Goal: Information Seeking & Learning: Learn about a topic

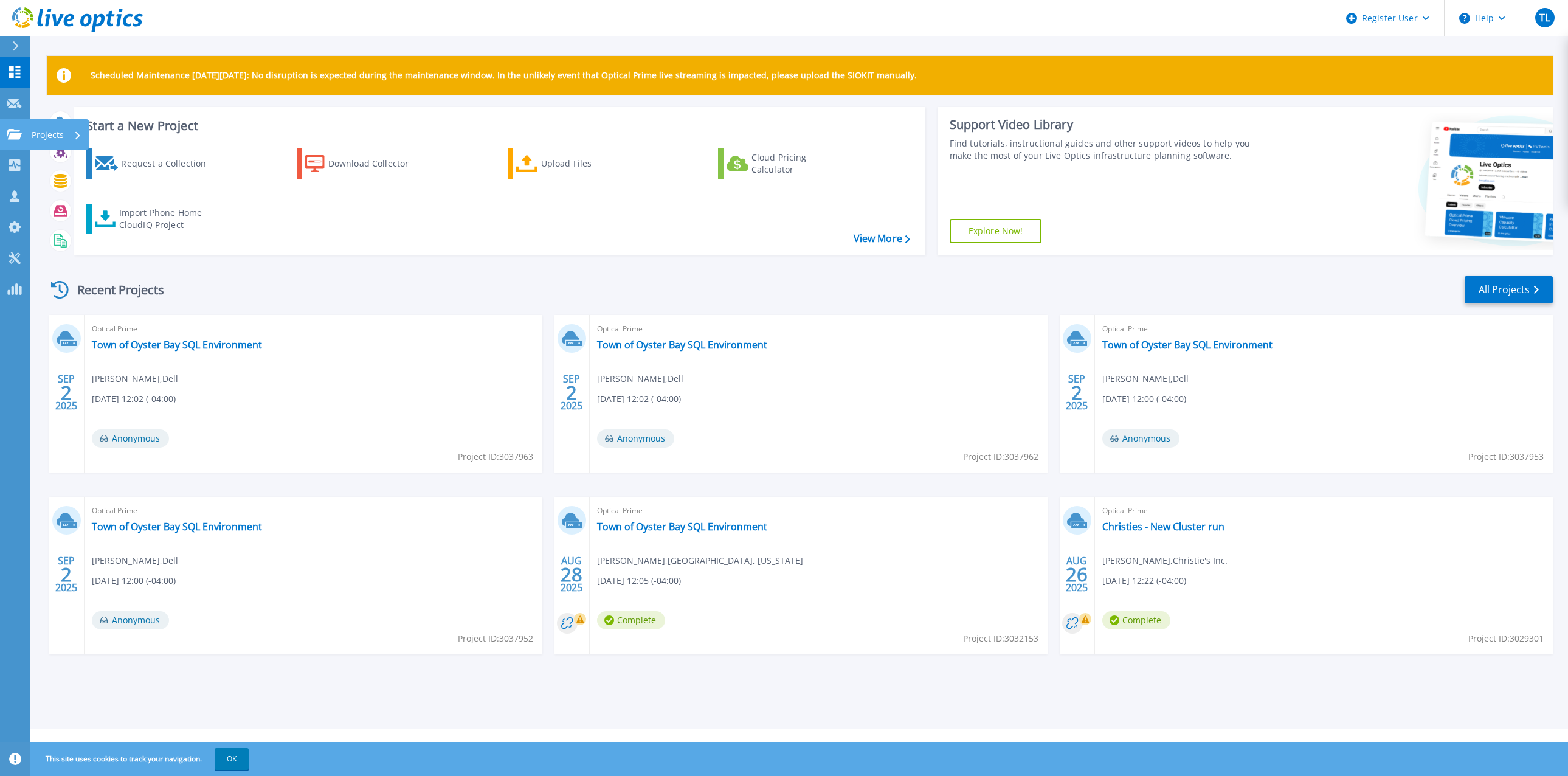
click at [3, 136] on link "Projects Projects" at bounding box center [15, 134] width 31 height 31
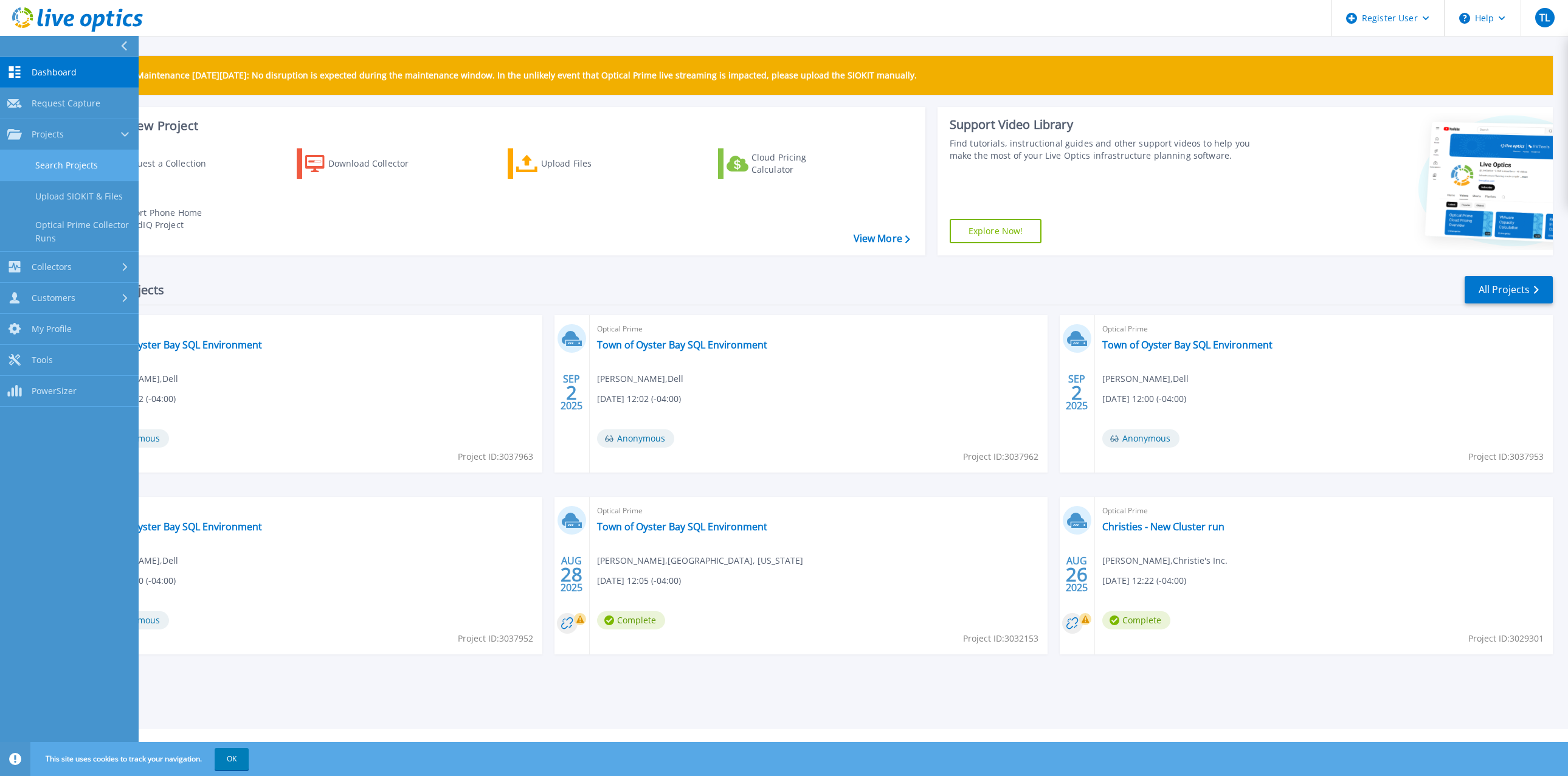
click at [72, 169] on link "Search Projects" at bounding box center [69, 165] width 139 height 31
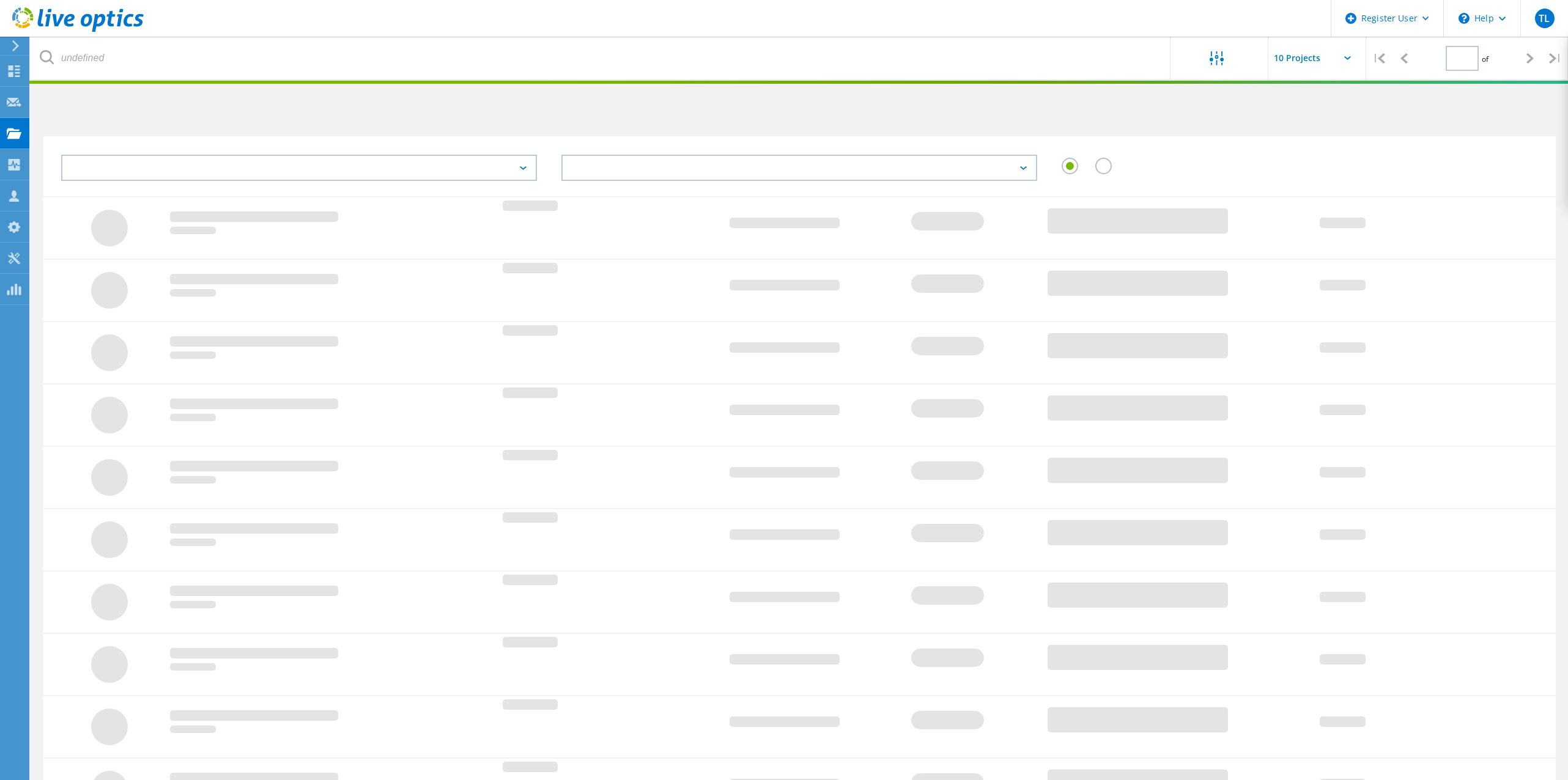
type input "1"
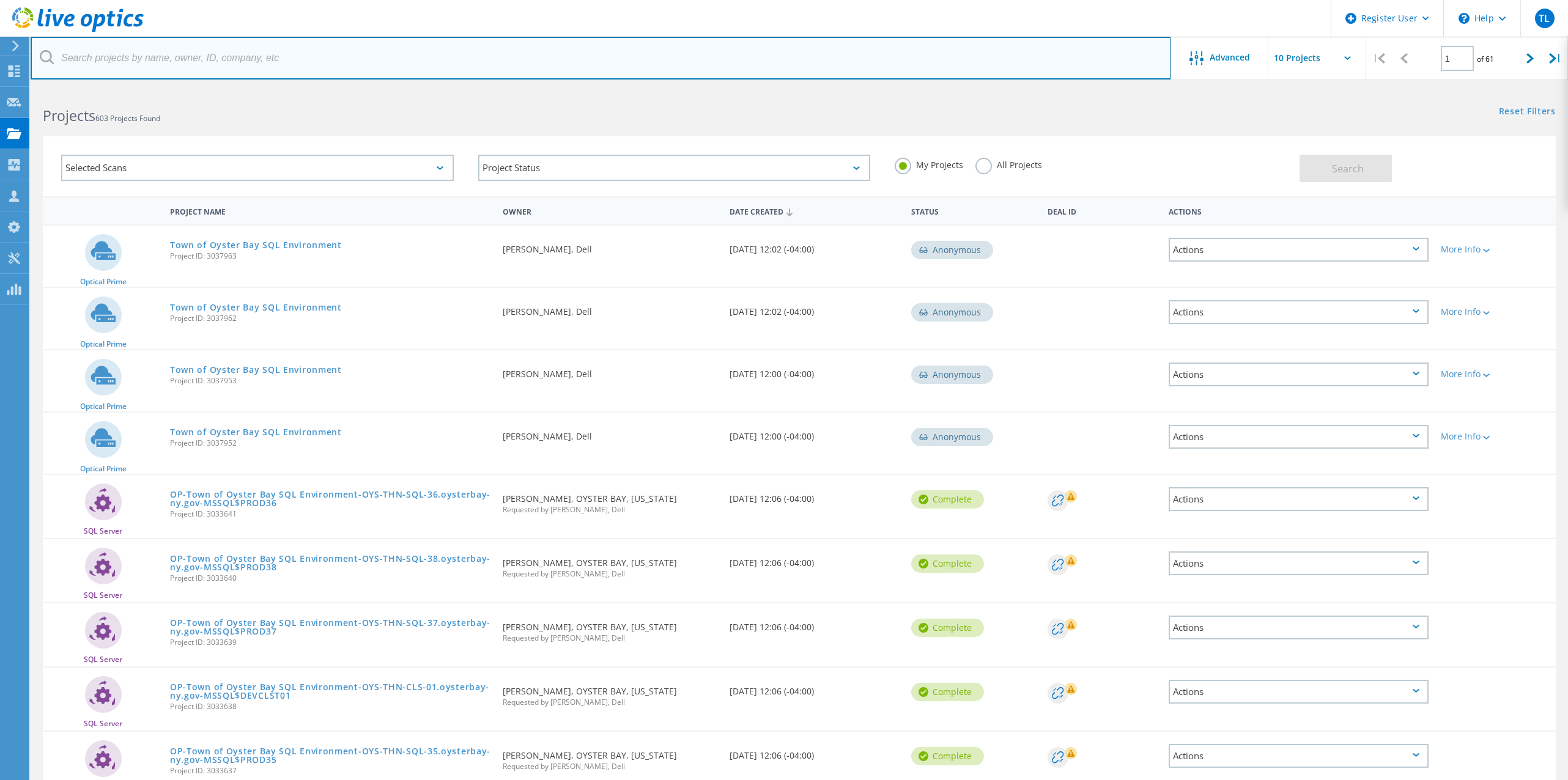
click at [303, 62] on input "text" at bounding box center [601, 58] width 1140 height 43
paste input "2945941"
type input "2945941"
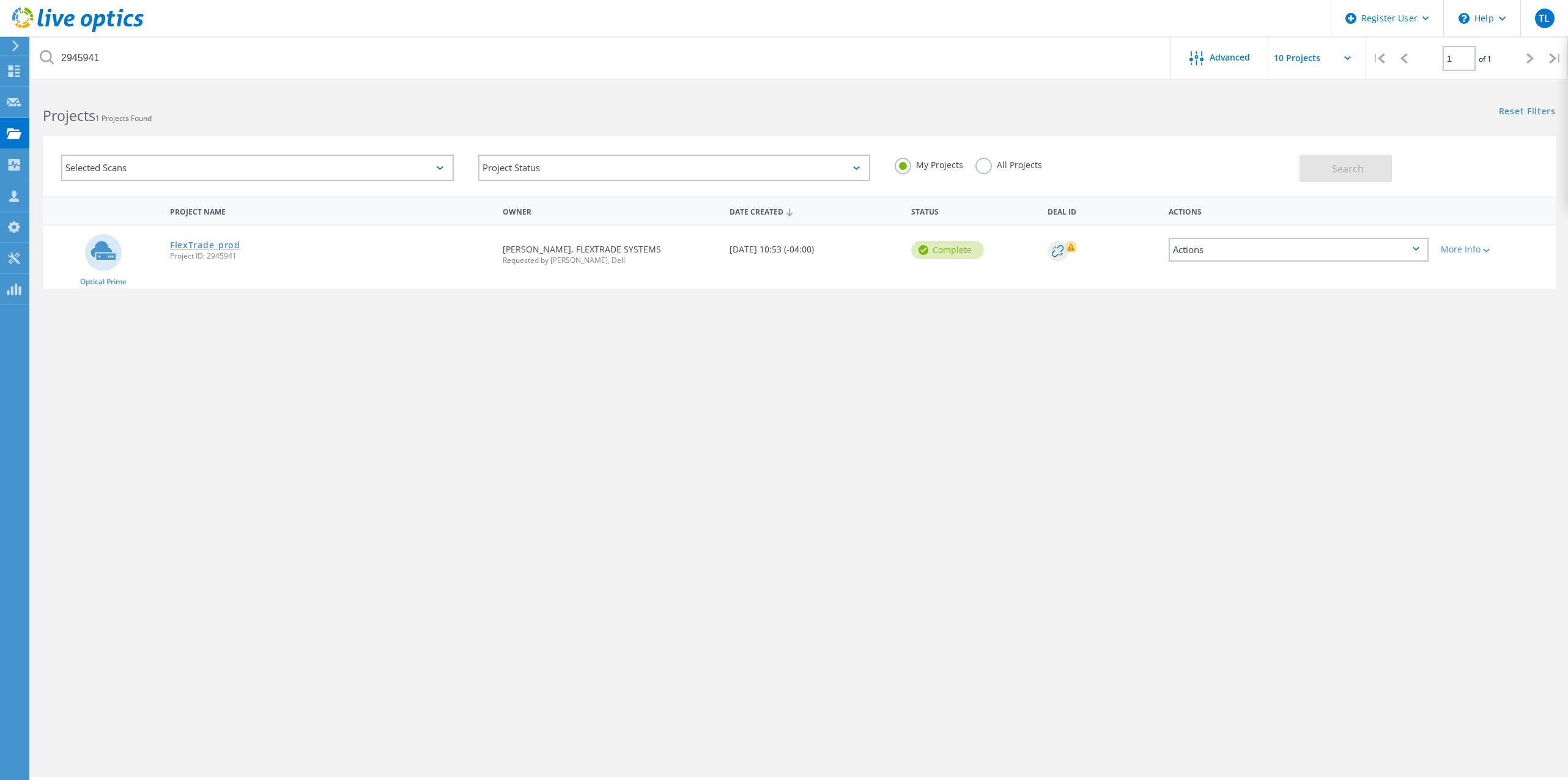
click at [226, 244] on link "FlexTrade_prod" at bounding box center [205, 245] width 70 height 8
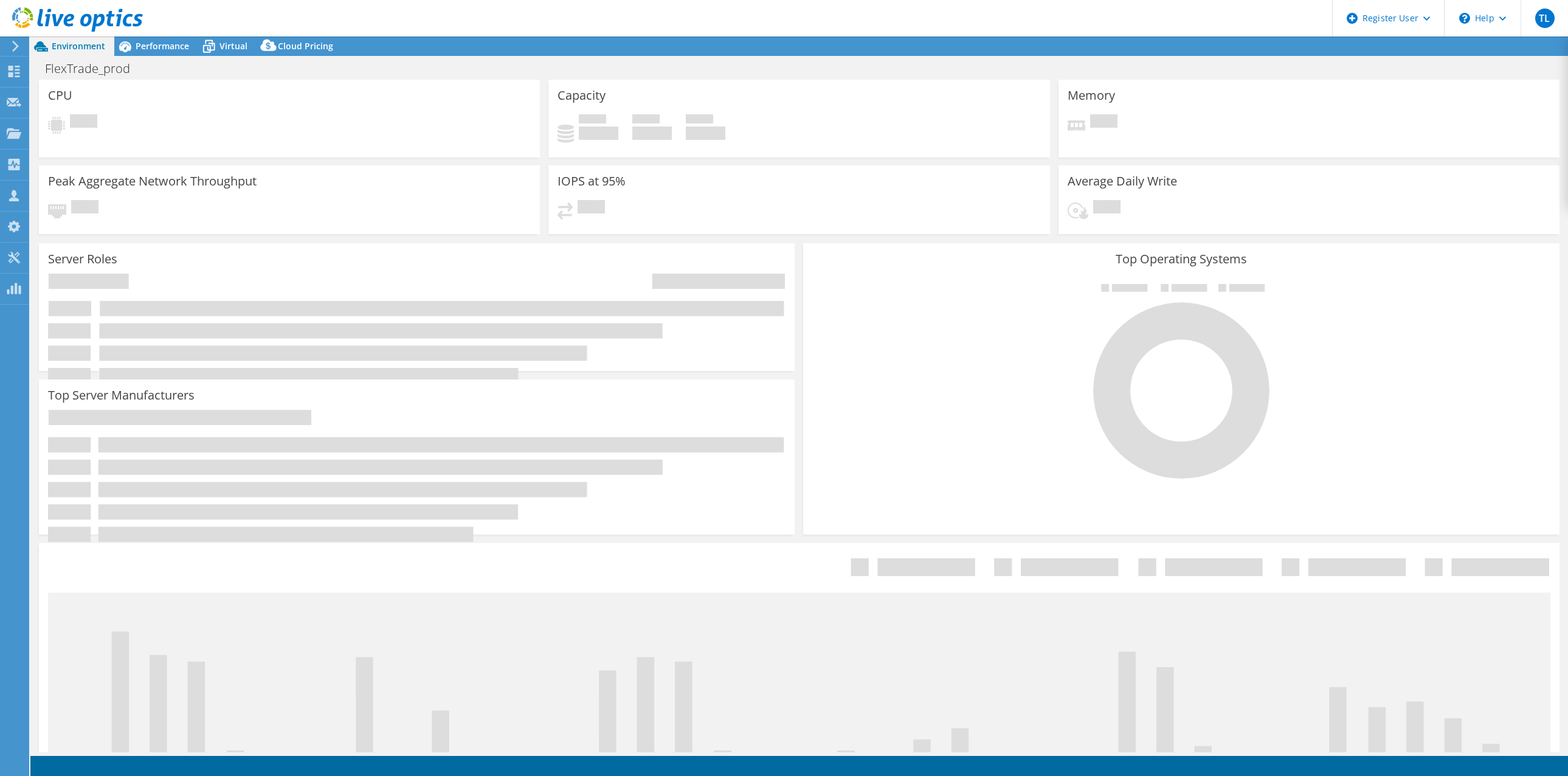
select select "USD"
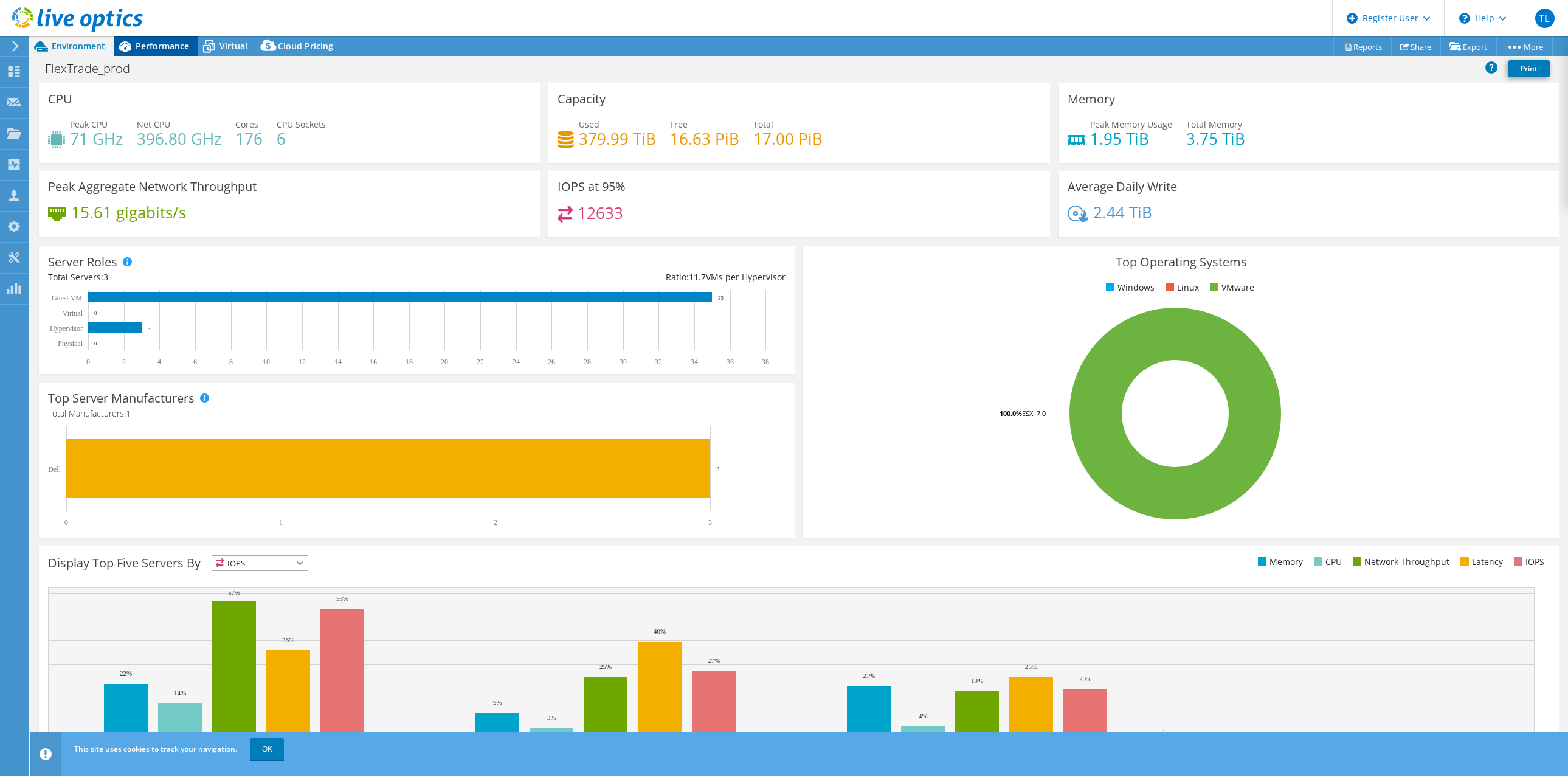
click at [170, 42] on span "Performance" at bounding box center [162, 46] width 53 height 12
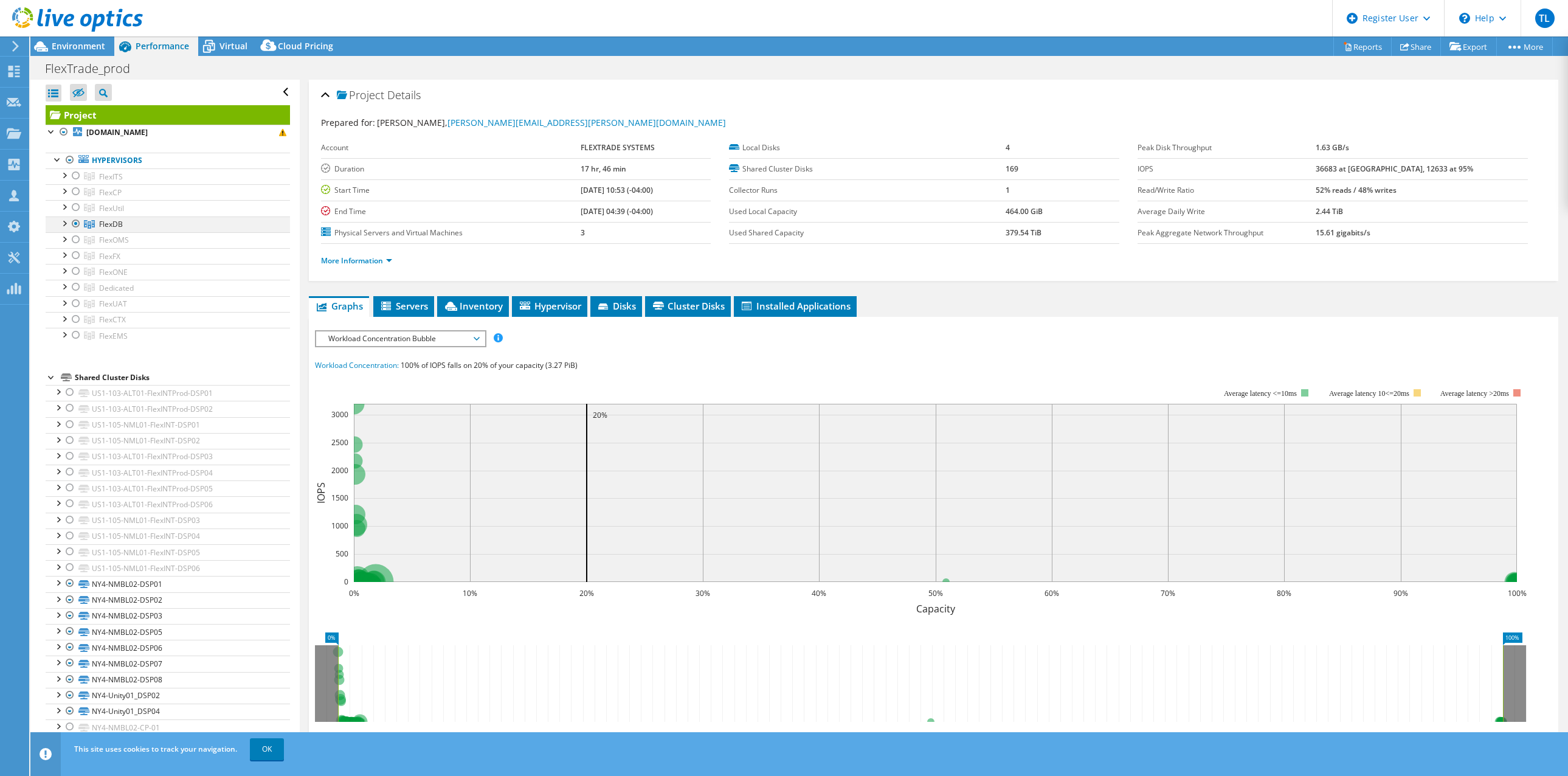
click at [66, 223] on div at bounding box center [64, 222] width 12 height 12
click at [811, 305] on span "Installed Applications" at bounding box center [795, 306] width 111 height 12
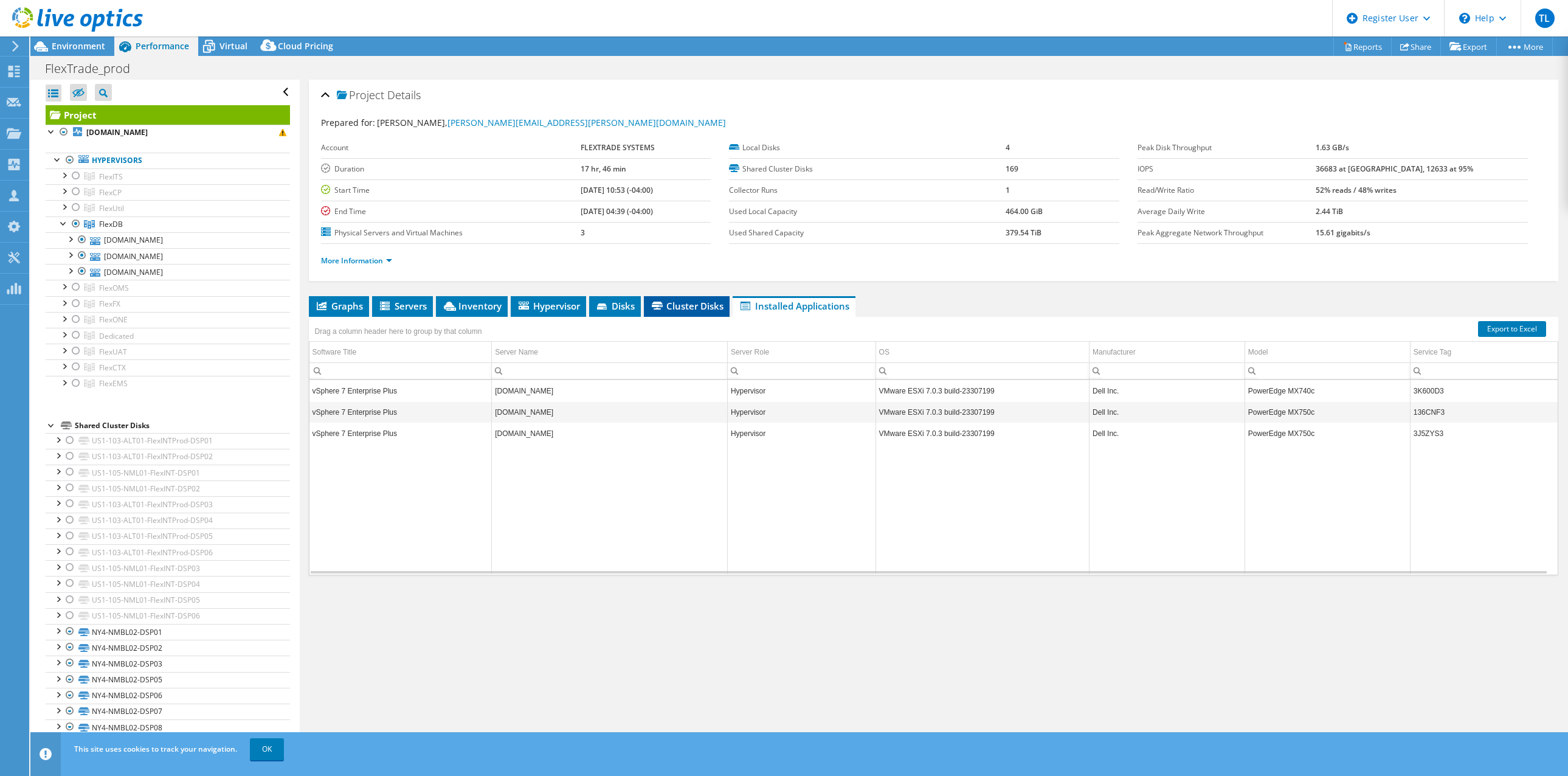
click at [702, 300] on span "Cluster Disks" at bounding box center [687, 306] width 74 height 12
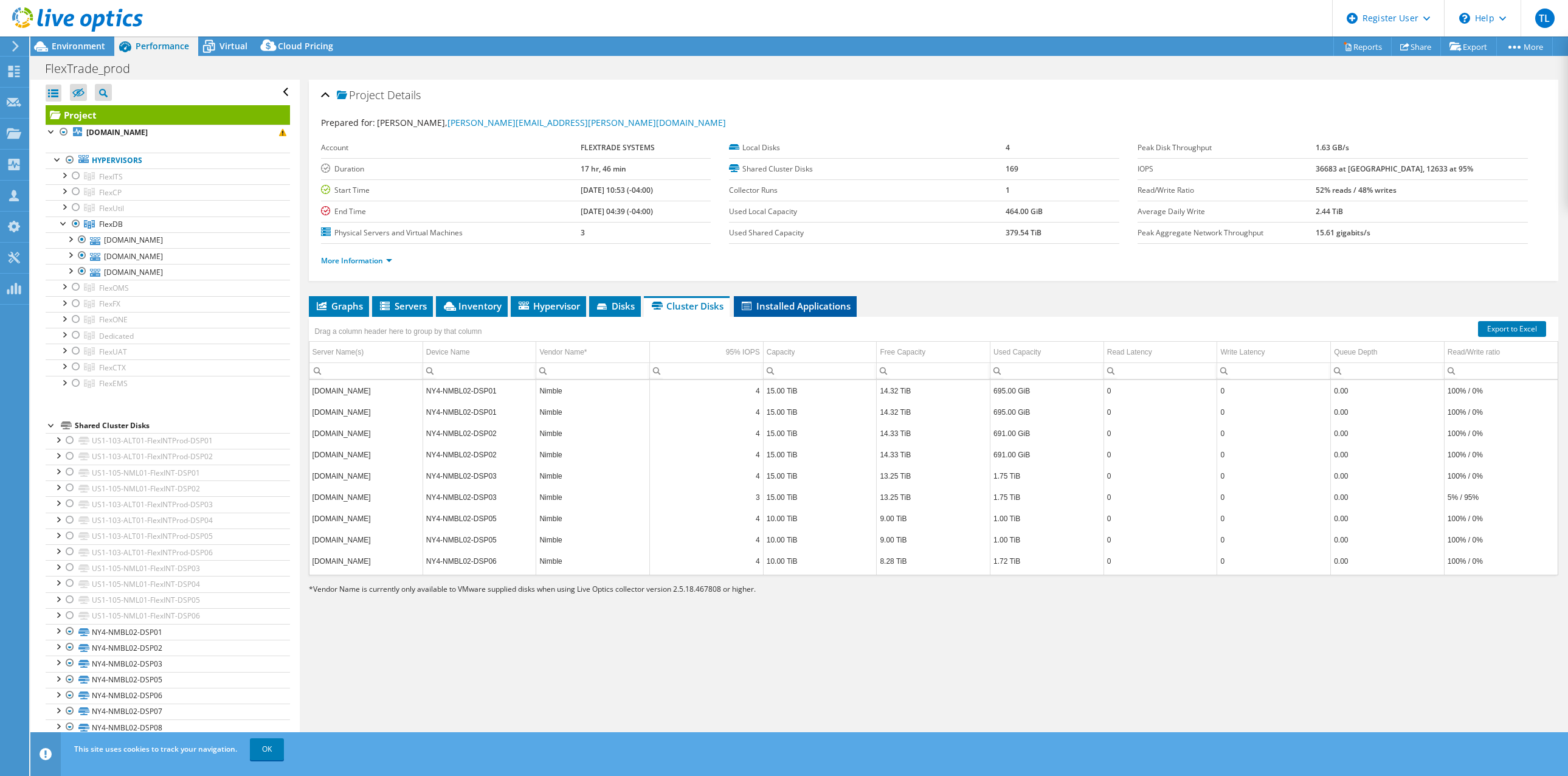
click at [801, 304] on span "Installed Applications" at bounding box center [795, 306] width 111 height 12
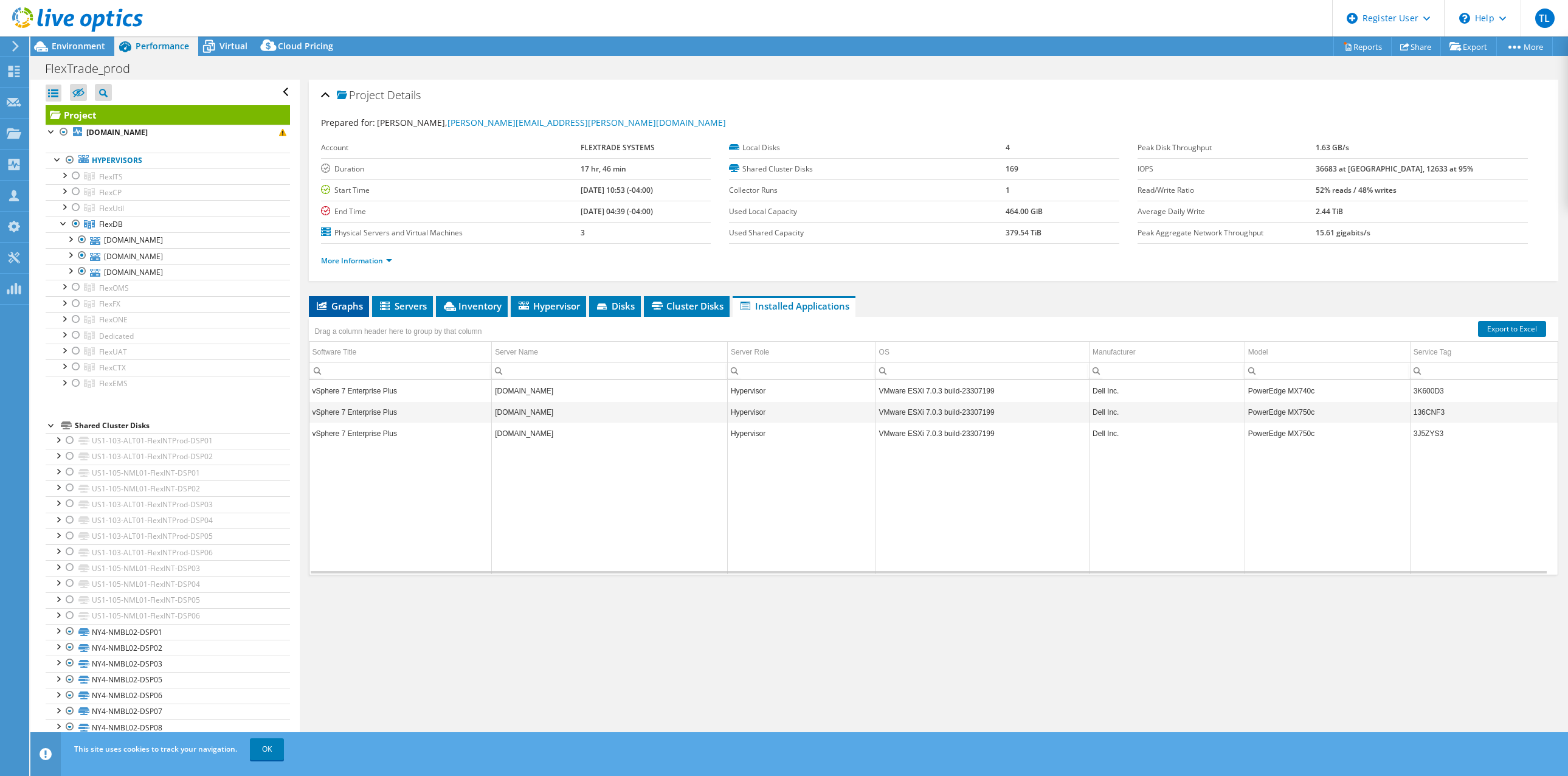
click at [347, 305] on span "Graphs" at bounding box center [339, 306] width 48 height 12
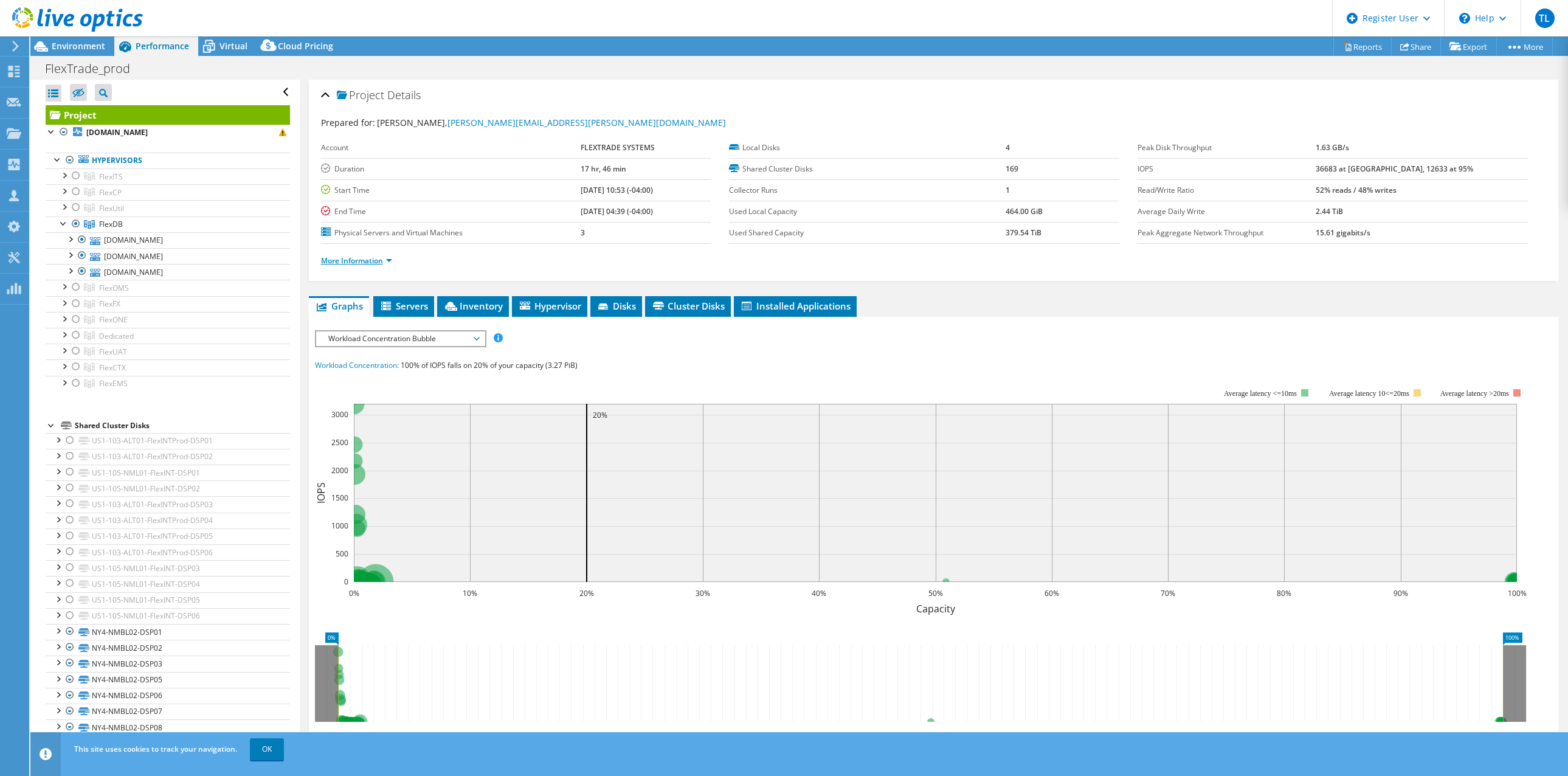
click at [368, 259] on link "More Information" at bounding box center [356, 260] width 71 height 10
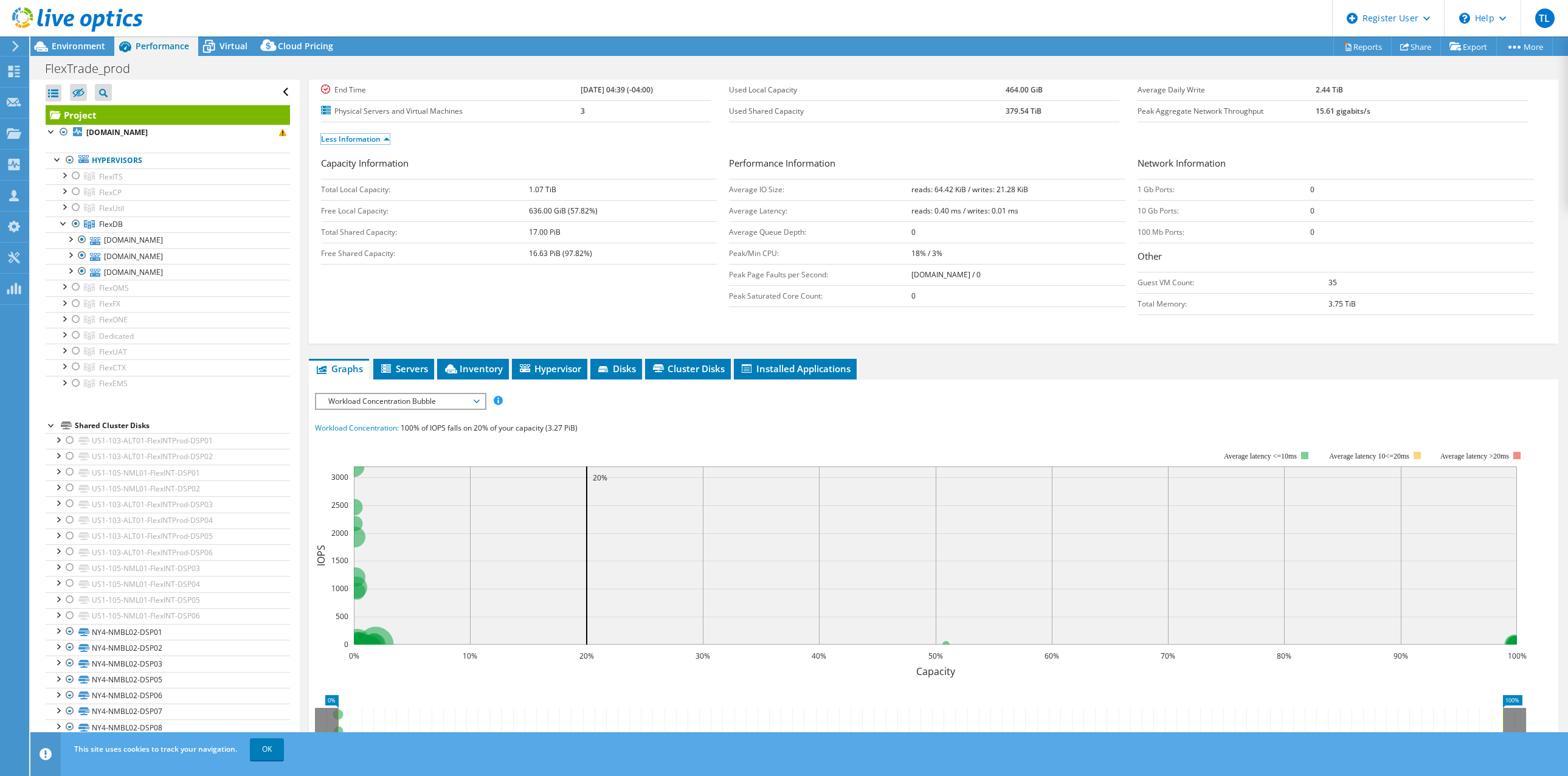
scroll to position [182, 0]
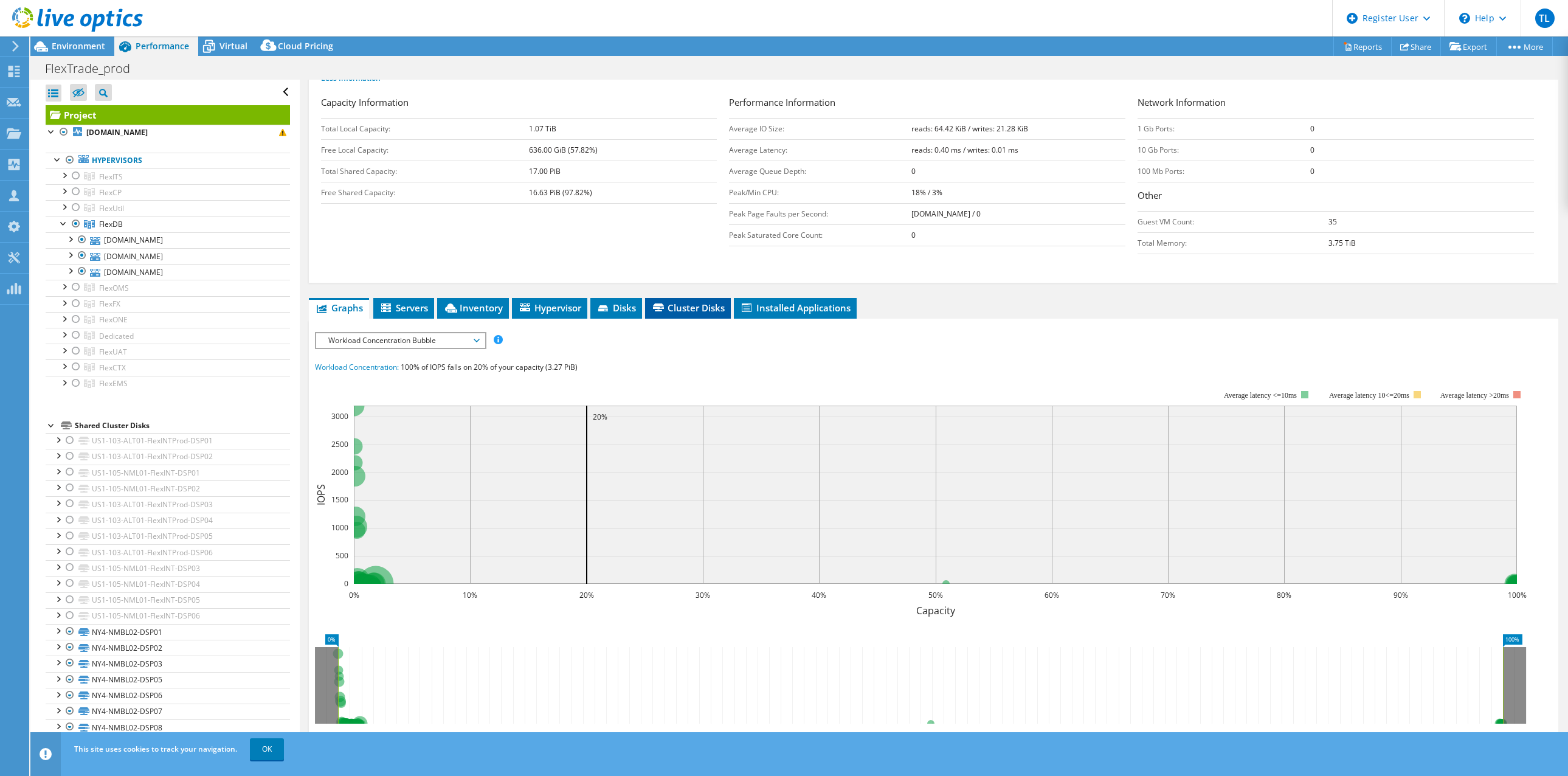
click at [701, 310] on span "Cluster Disks" at bounding box center [688, 308] width 74 height 12
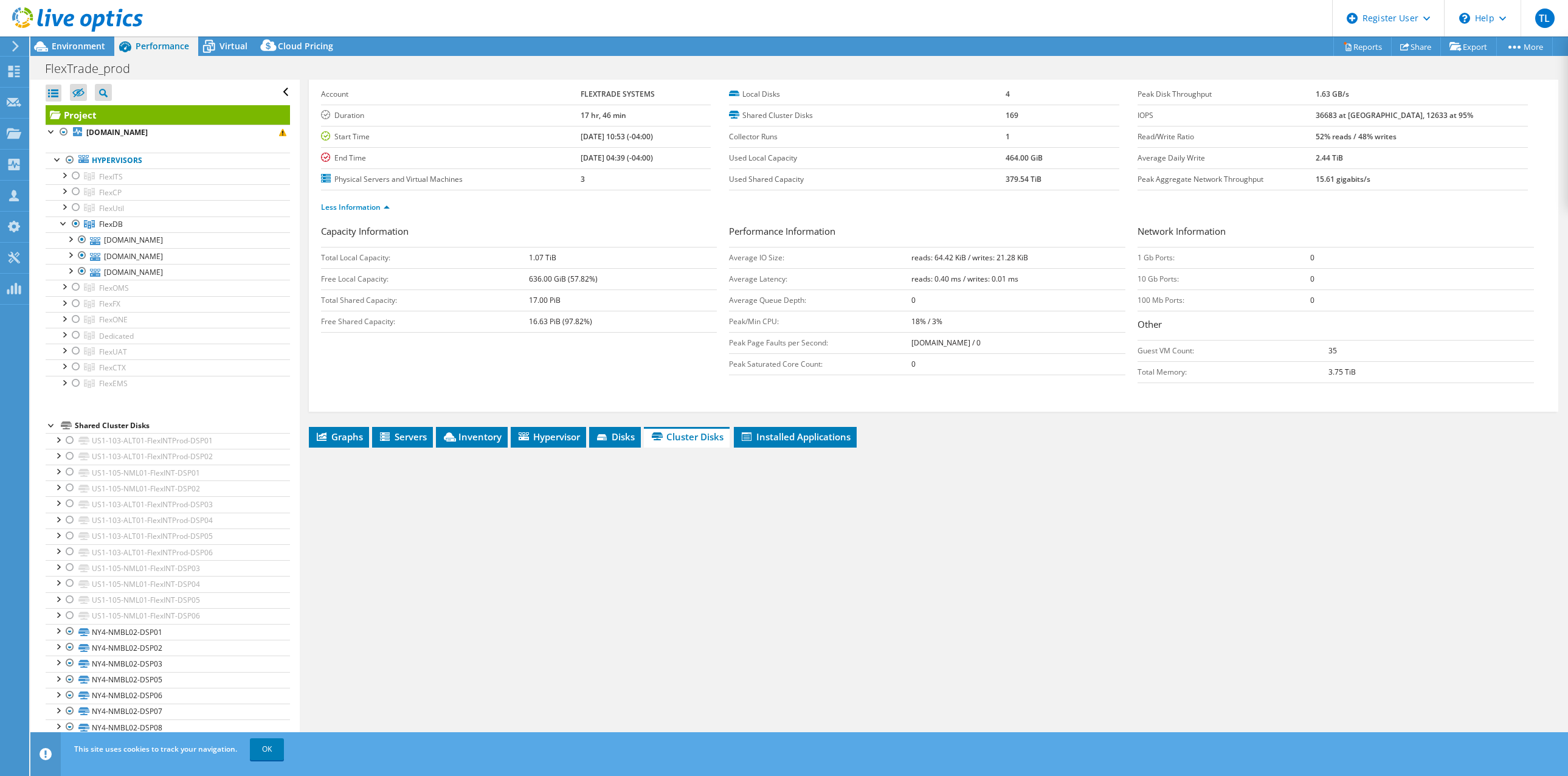
scroll to position [53, 0]
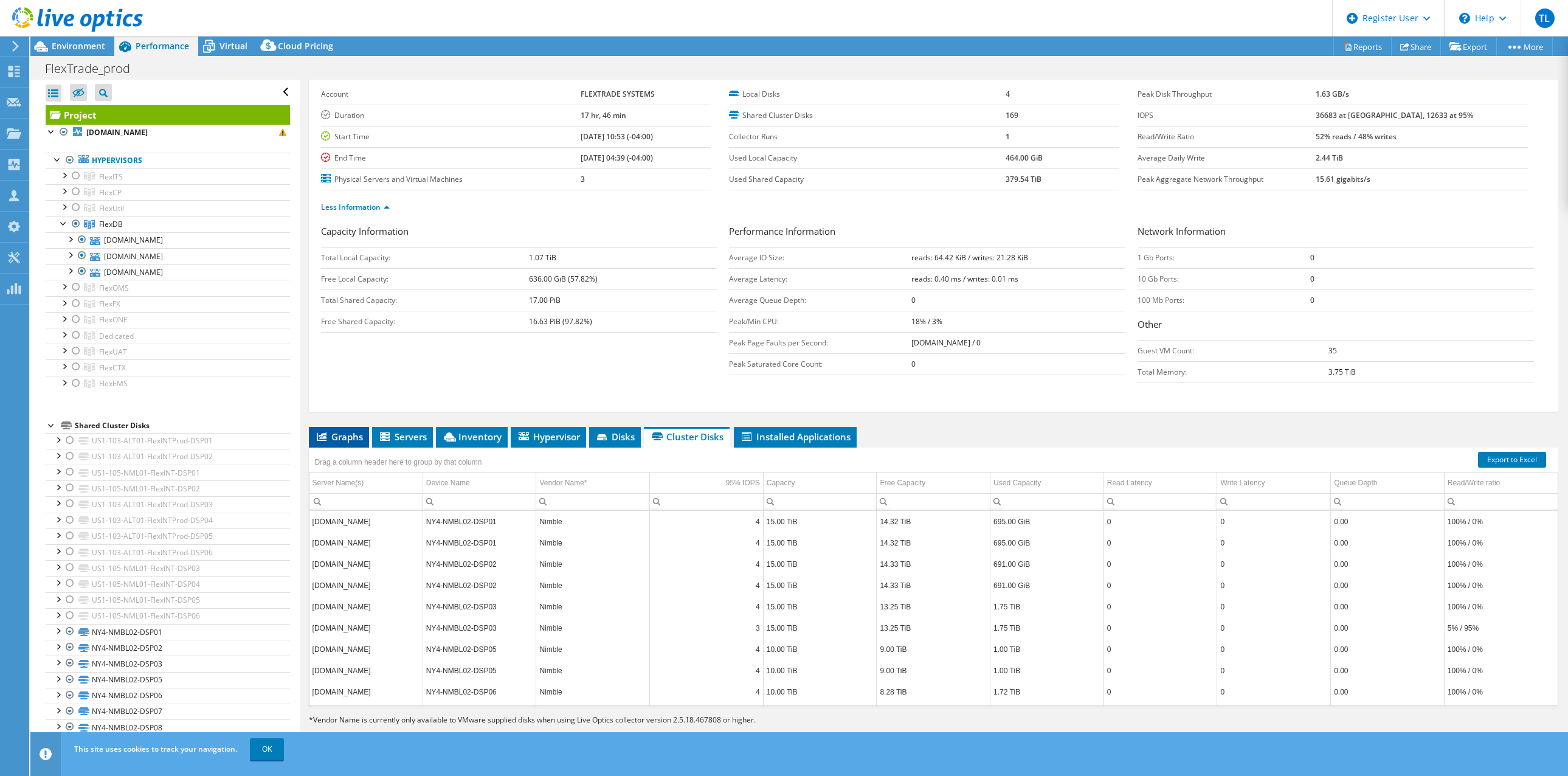
click at [343, 432] on span "Graphs" at bounding box center [339, 437] width 48 height 12
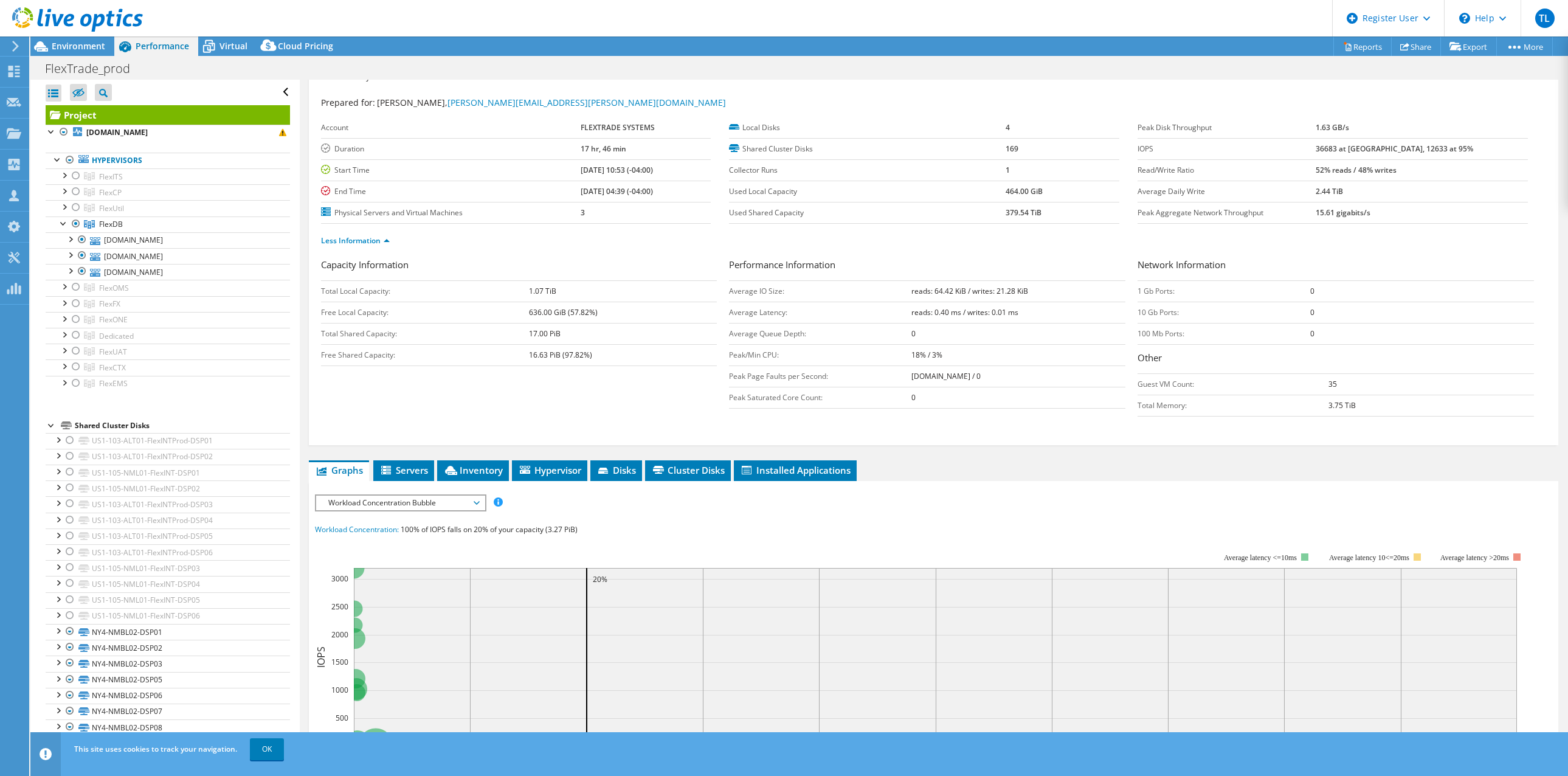
scroll to position [41, 0]
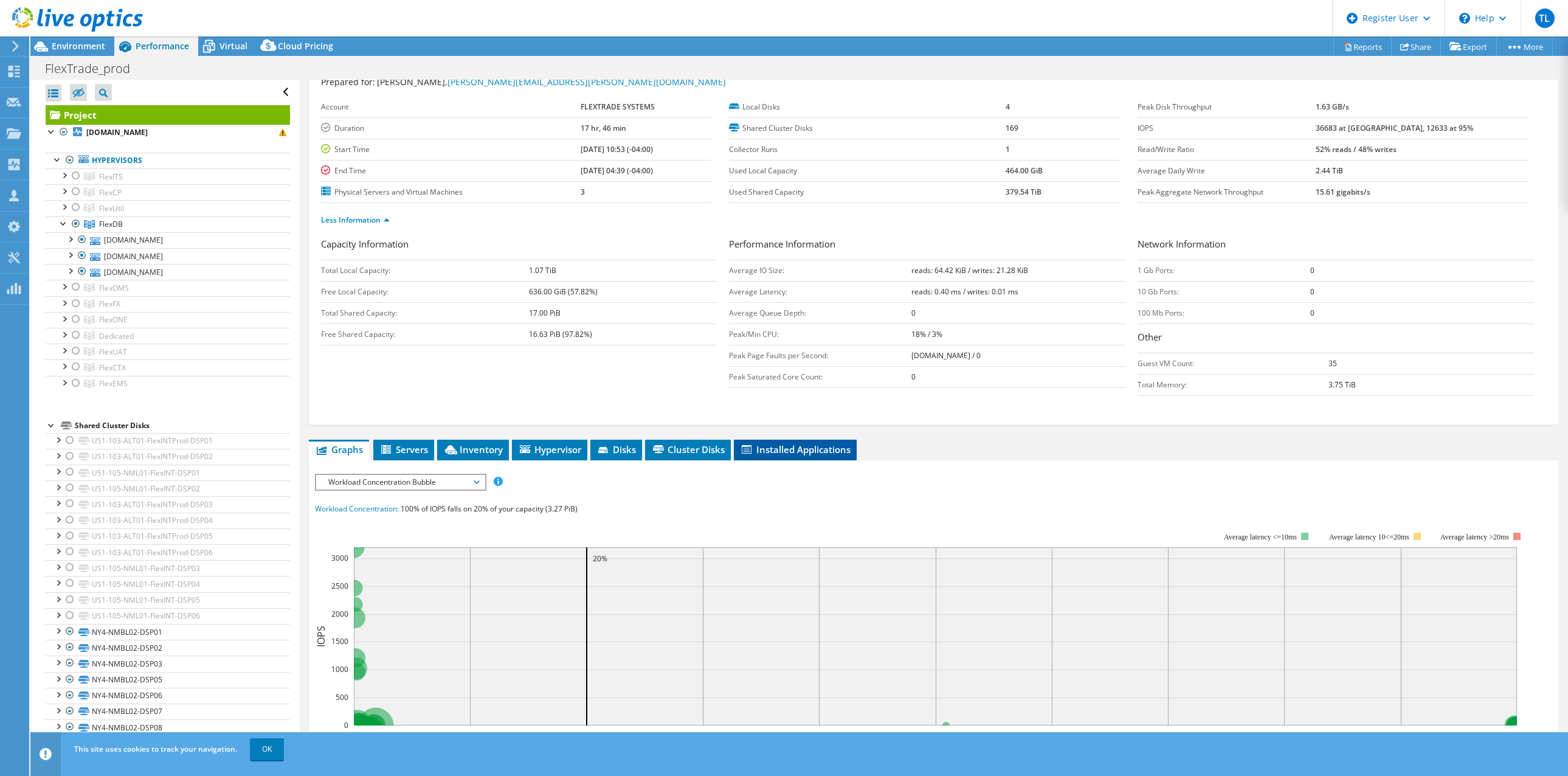
click at [815, 445] on span "Installed Applications" at bounding box center [795, 450] width 111 height 12
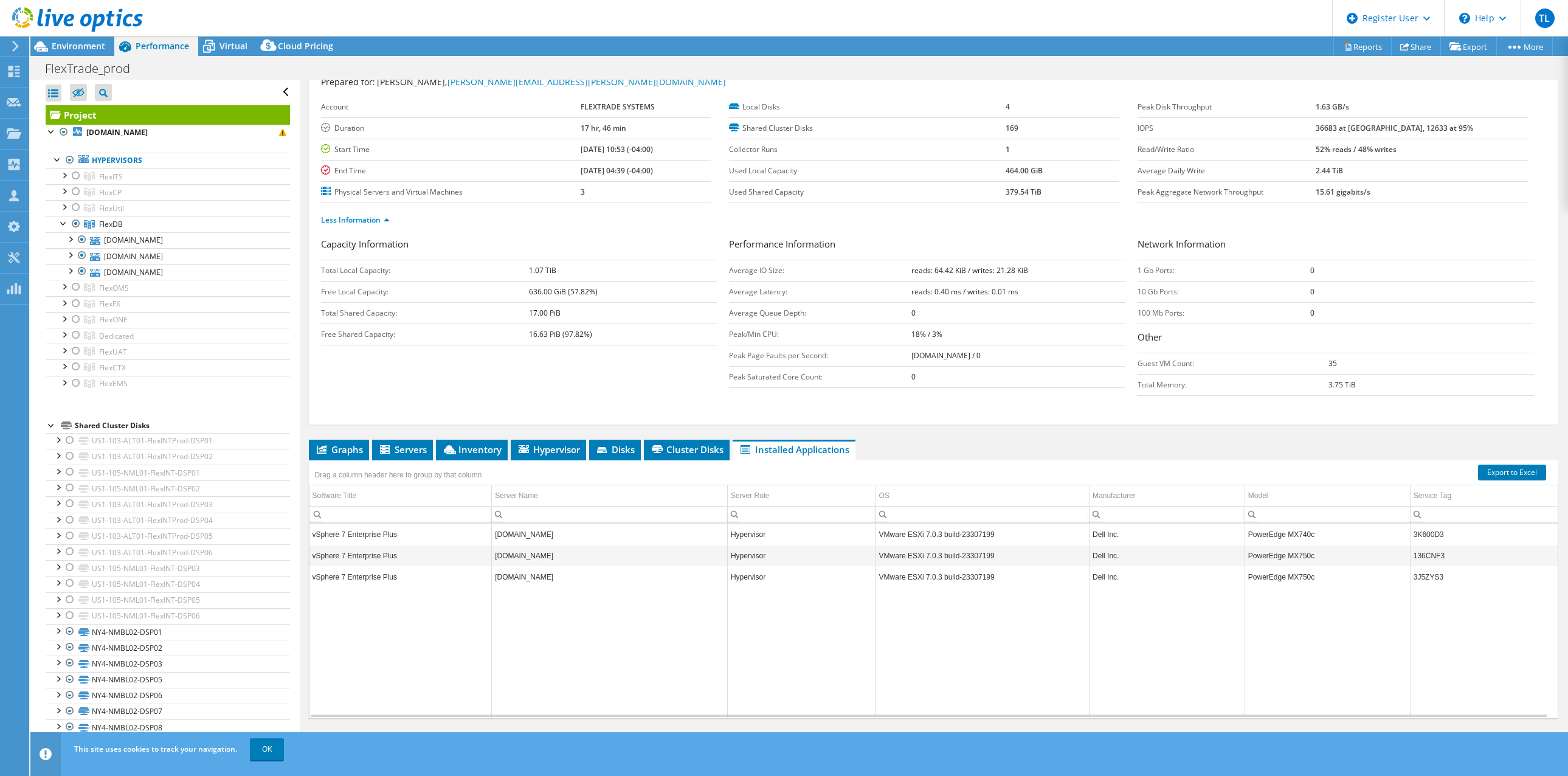
scroll to position [53, 0]
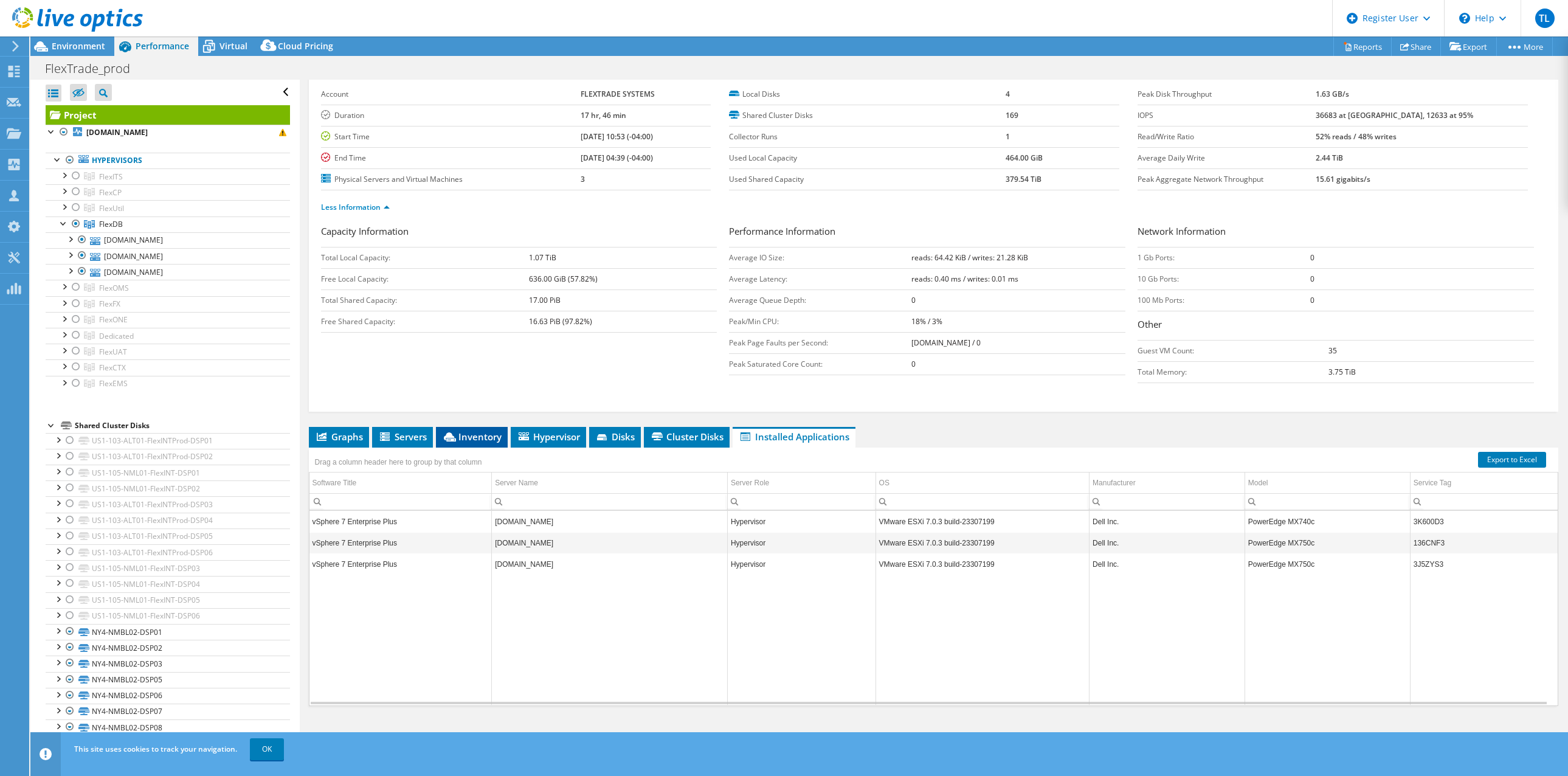
click at [477, 436] on span "Inventory" at bounding box center [471, 437] width 59 height 12
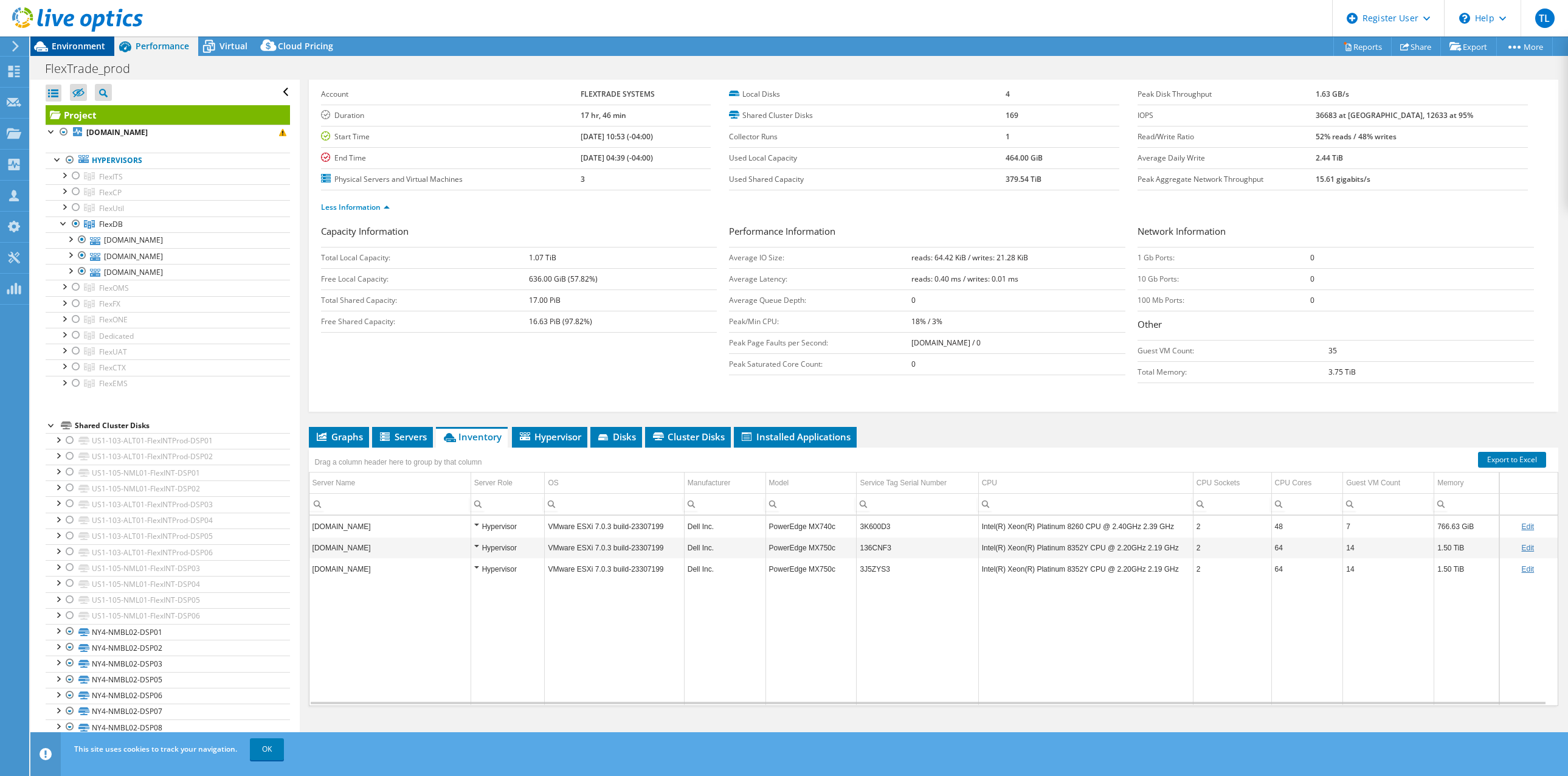
click at [76, 43] on span "Environment" at bounding box center [78, 46] width 53 height 12
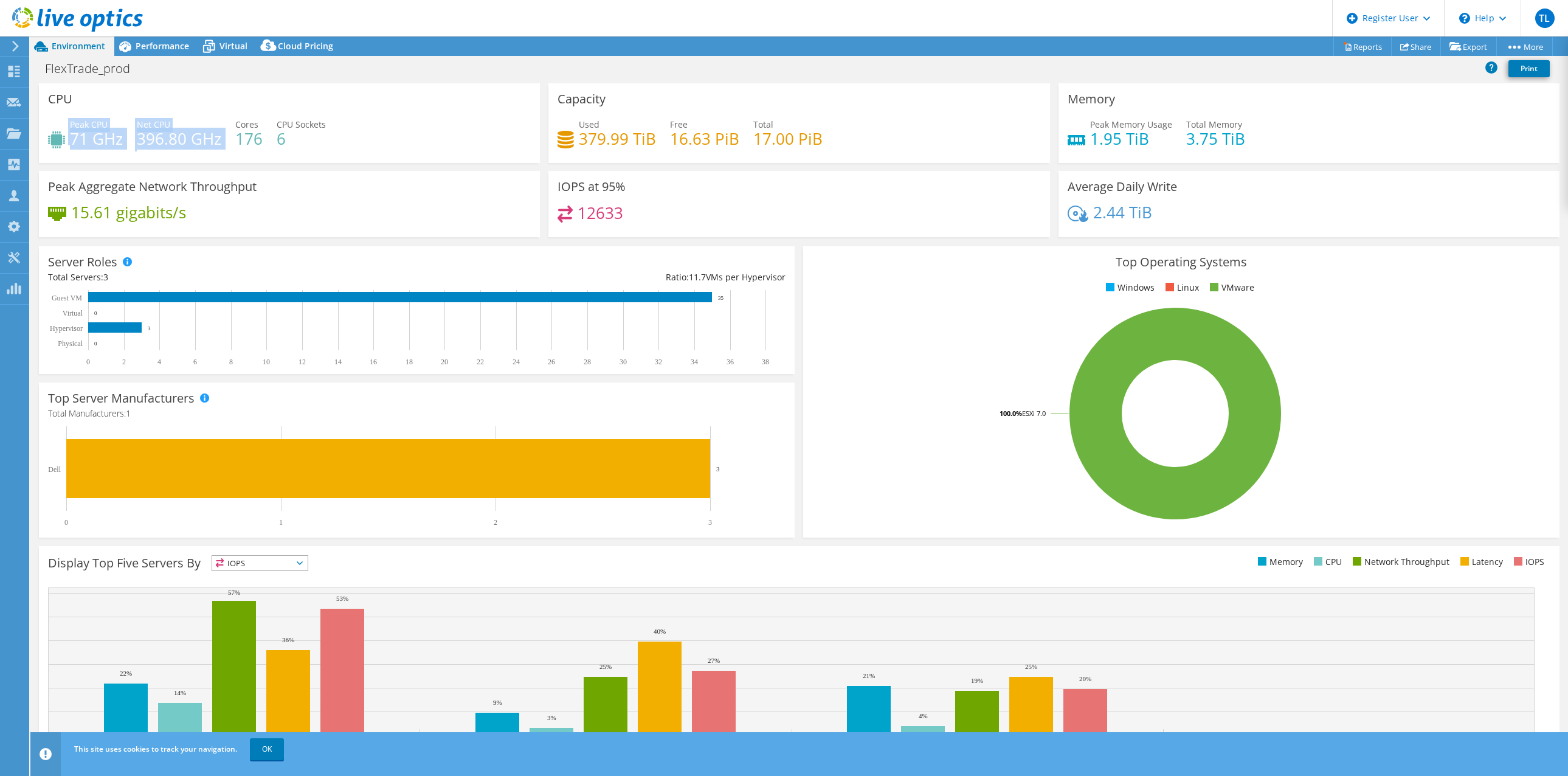
drag, startPoint x: 224, startPoint y: 141, endPoint x: 66, endPoint y: 143, distance: 158.0
click at [66, 143] on div "Peak CPU 71 GHz Net CPU 396.80 GHz Cores 176 CPU Sockets 6" at bounding box center [289, 138] width 483 height 40
drag, startPoint x: 1258, startPoint y: 141, endPoint x: 1081, endPoint y: 136, distance: 177.1
click at [1081, 136] on div "Peak Memory Usage 1.95 TiB Total Memory 3.75 TiB" at bounding box center [1309, 138] width 483 height 40
click at [169, 48] on span "Performance" at bounding box center [162, 46] width 53 height 12
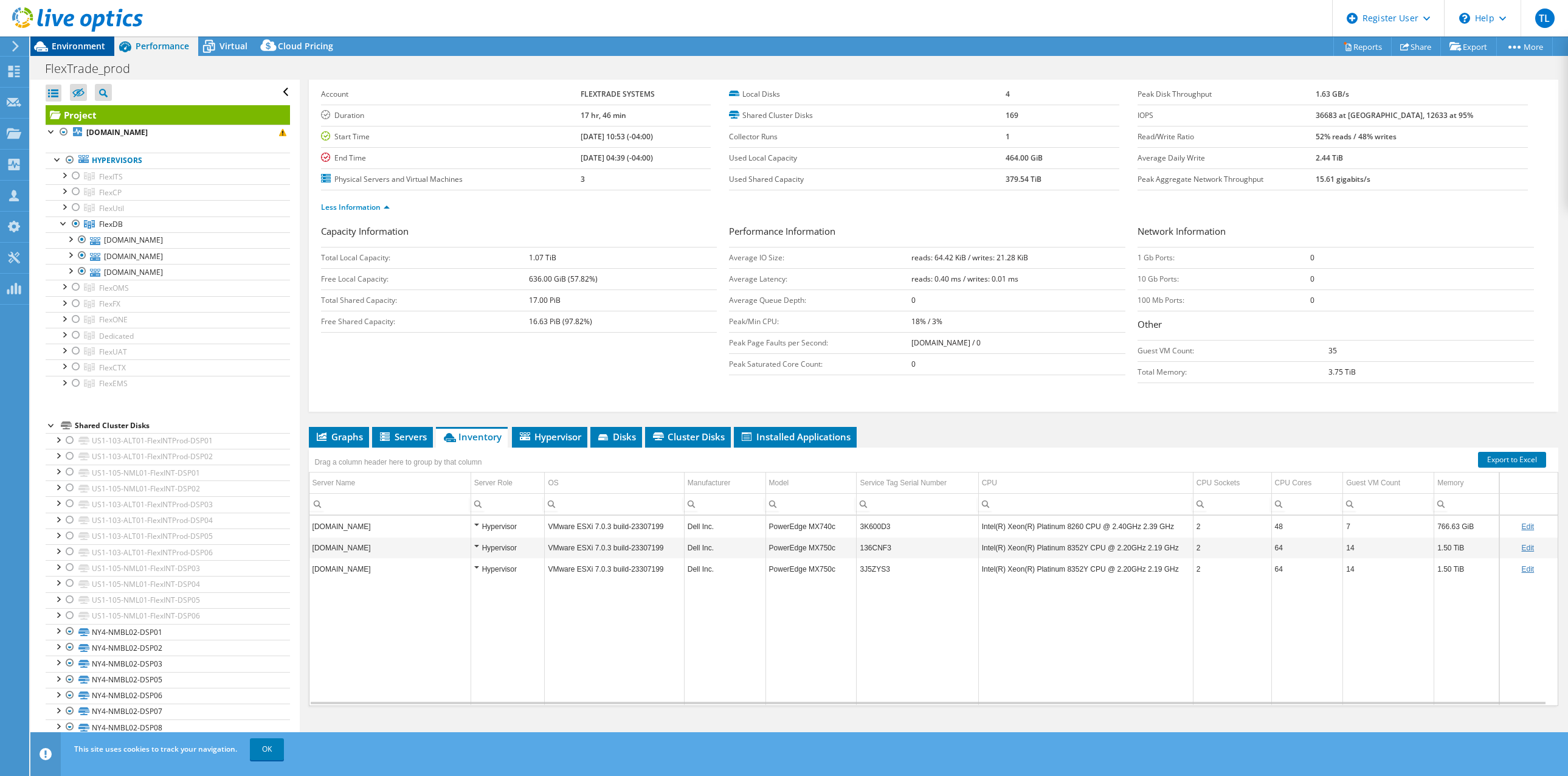
click at [82, 42] on span "Environment" at bounding box center [78, 46] width 53 height 12
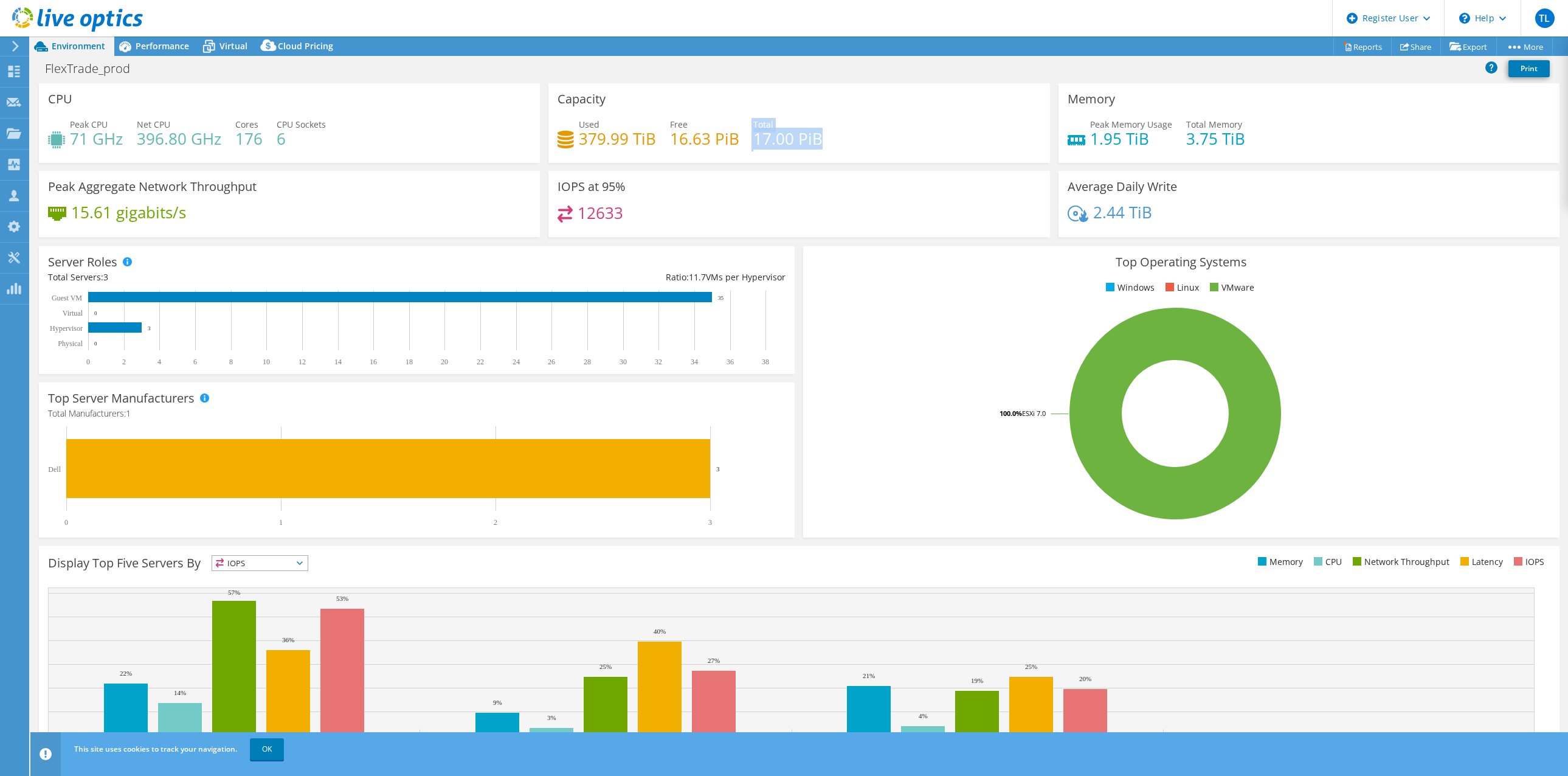
drag, startPoint x: 823, startPoint y: 136, endPoint x: 745, endPoint y: 134, distance: 78.0
click at [745, 134] on div "Used 379.99 TiB Free 16.63 PiB Total 17.00 PiB" at bounding box center [799, 138] width 483 height 40
click at [166, 42] on span "Performance" at bounding box center [162, 46] width 53 height 12
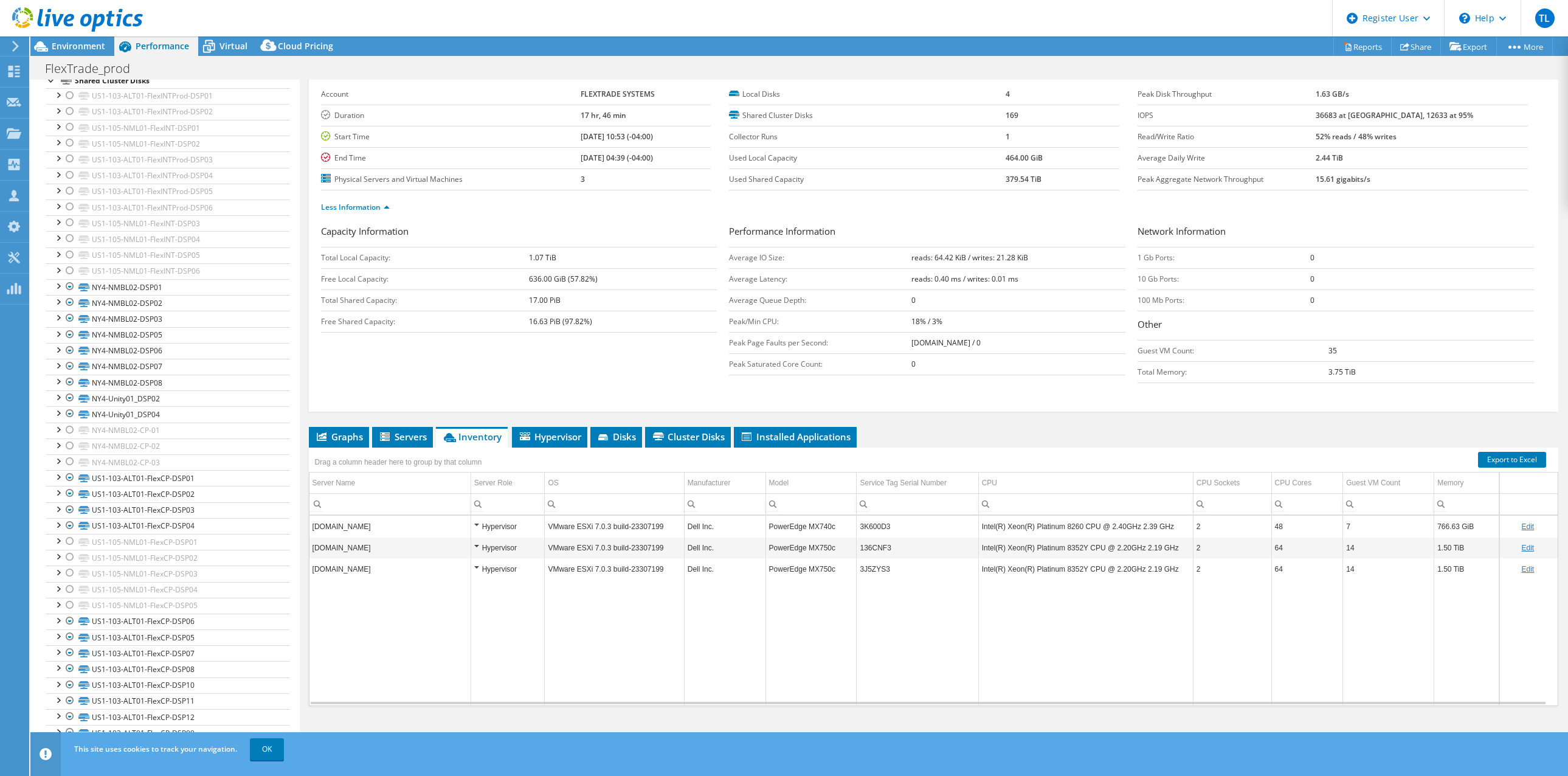
scroll to position [385, 0]
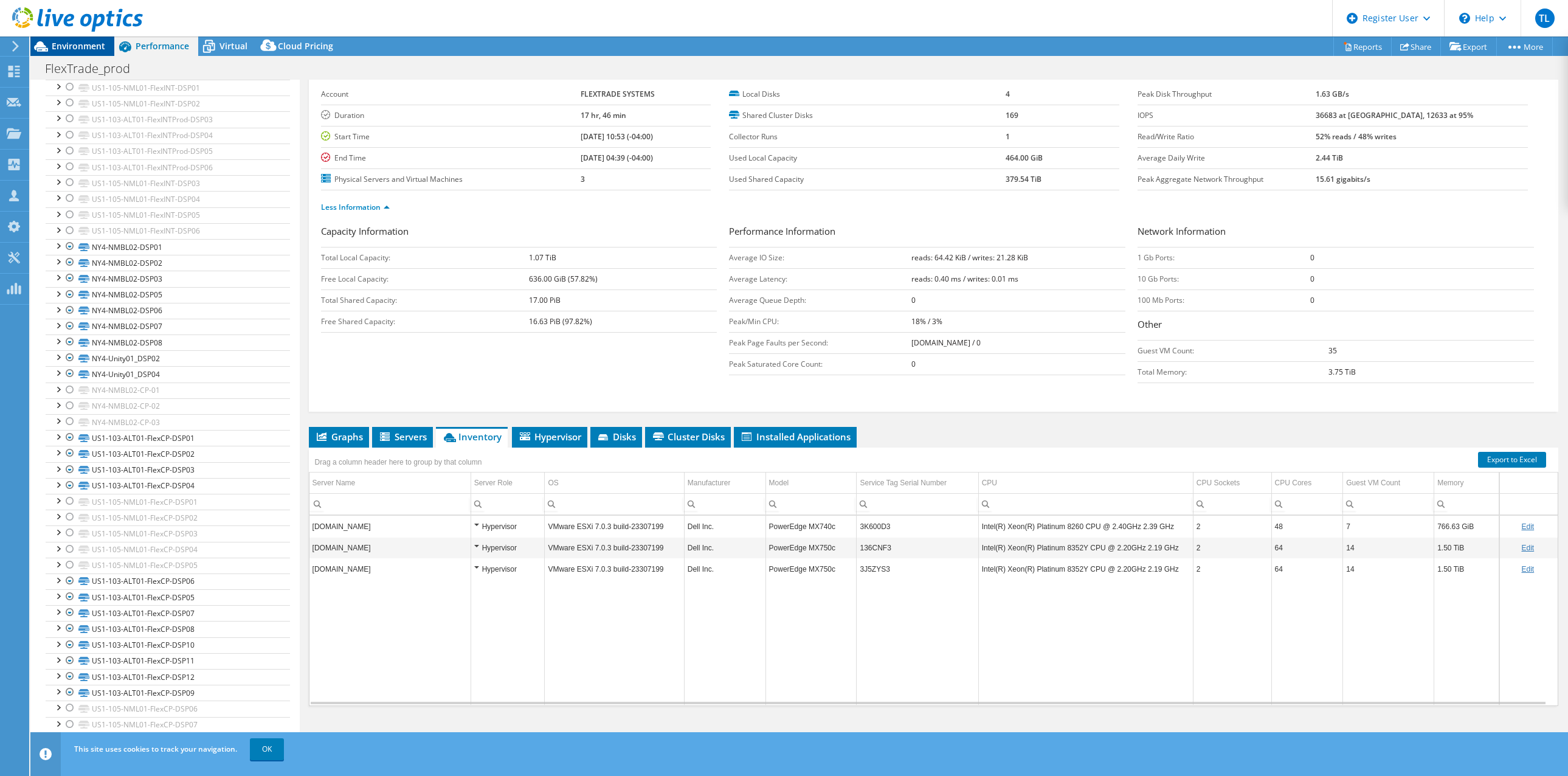
click at [94, 41] on span "Environment" at bounding box center [78, 46] width 53 height 12
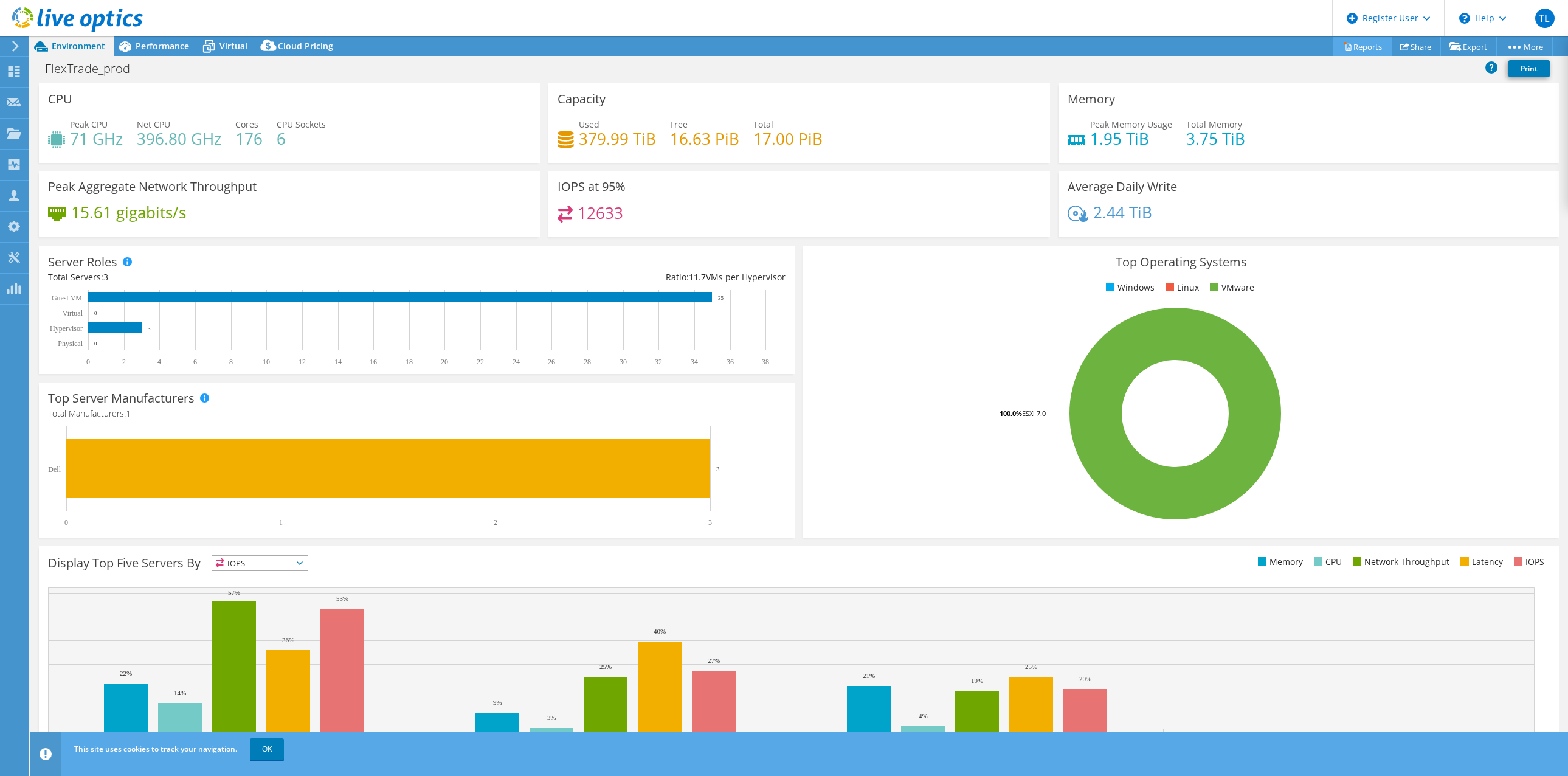
click at [1354, 43] on link "Reports" at bounding box center [1363, 46] width 59 height 19
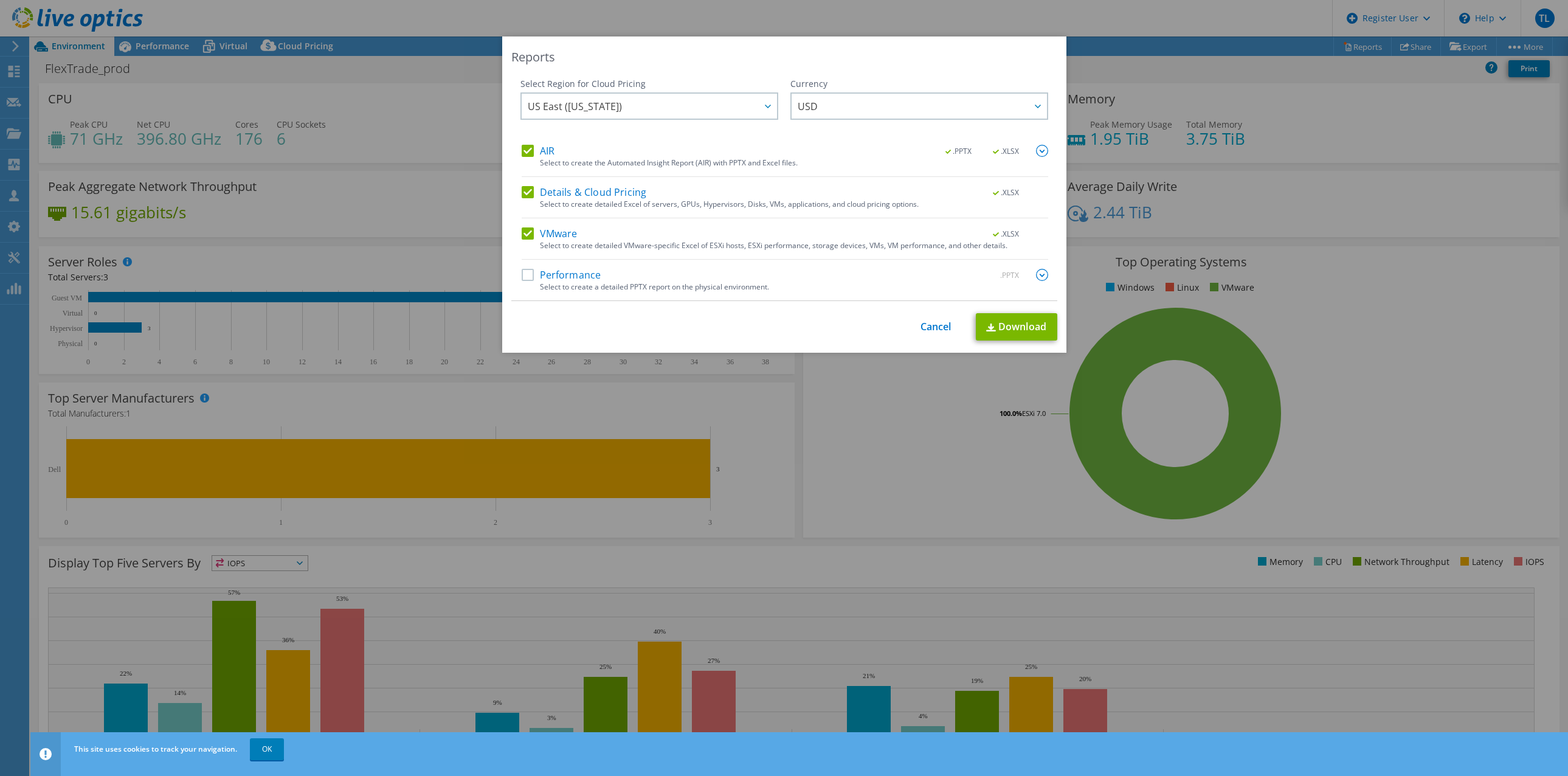
click at [569, 271] on label "Performance" at bounding box center [562, 275] width 80 height 12
click at [0, 0] on input "Performance" at bounding box center [0, 0] width 0 height 0
click at [923, 323] on link "Cancel" at bounding box center [935, 326] width 31 height 12
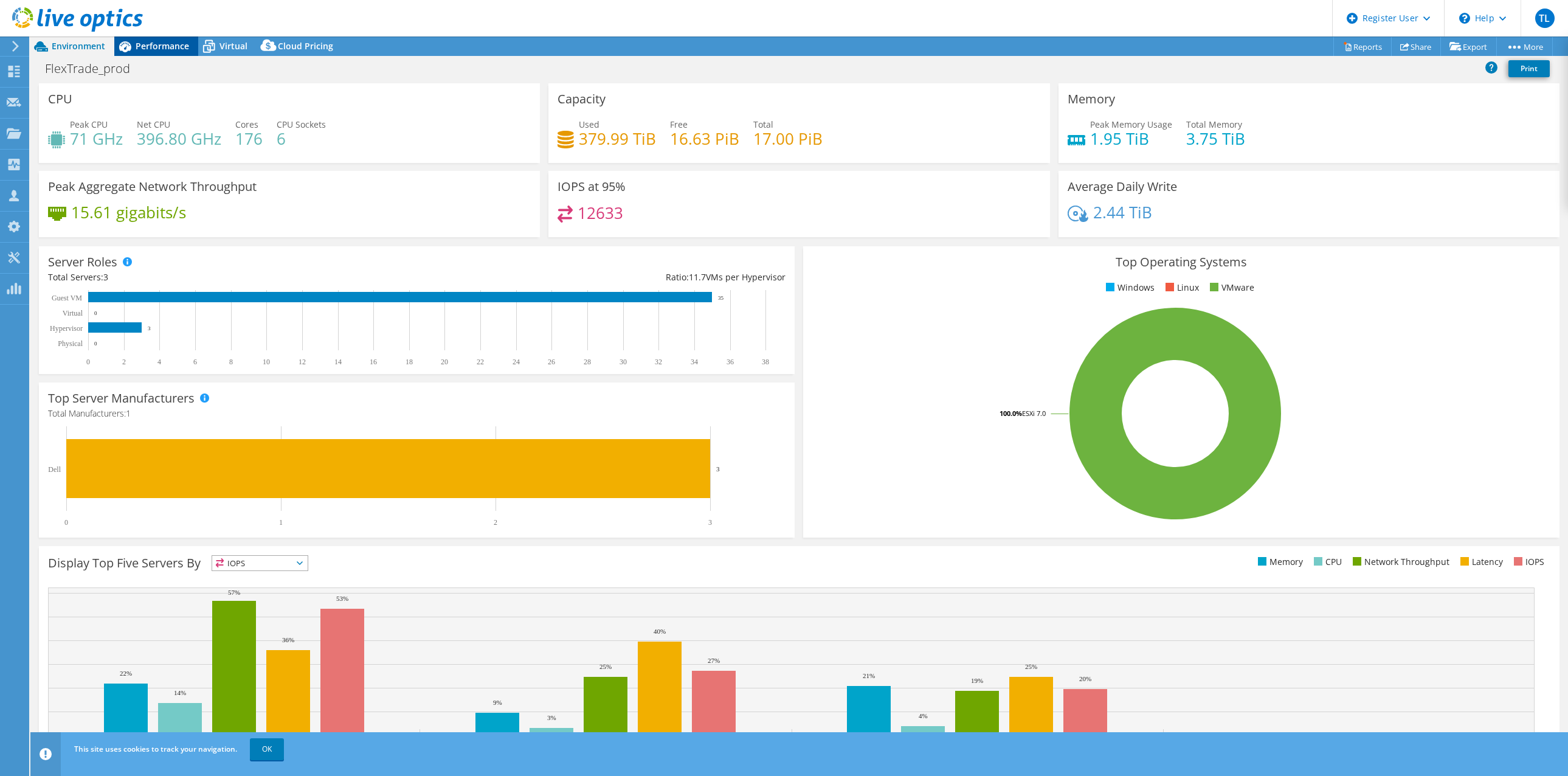
click at [160, 42] on span "Performance" at bounding box center [162, 46] width 53 height 12
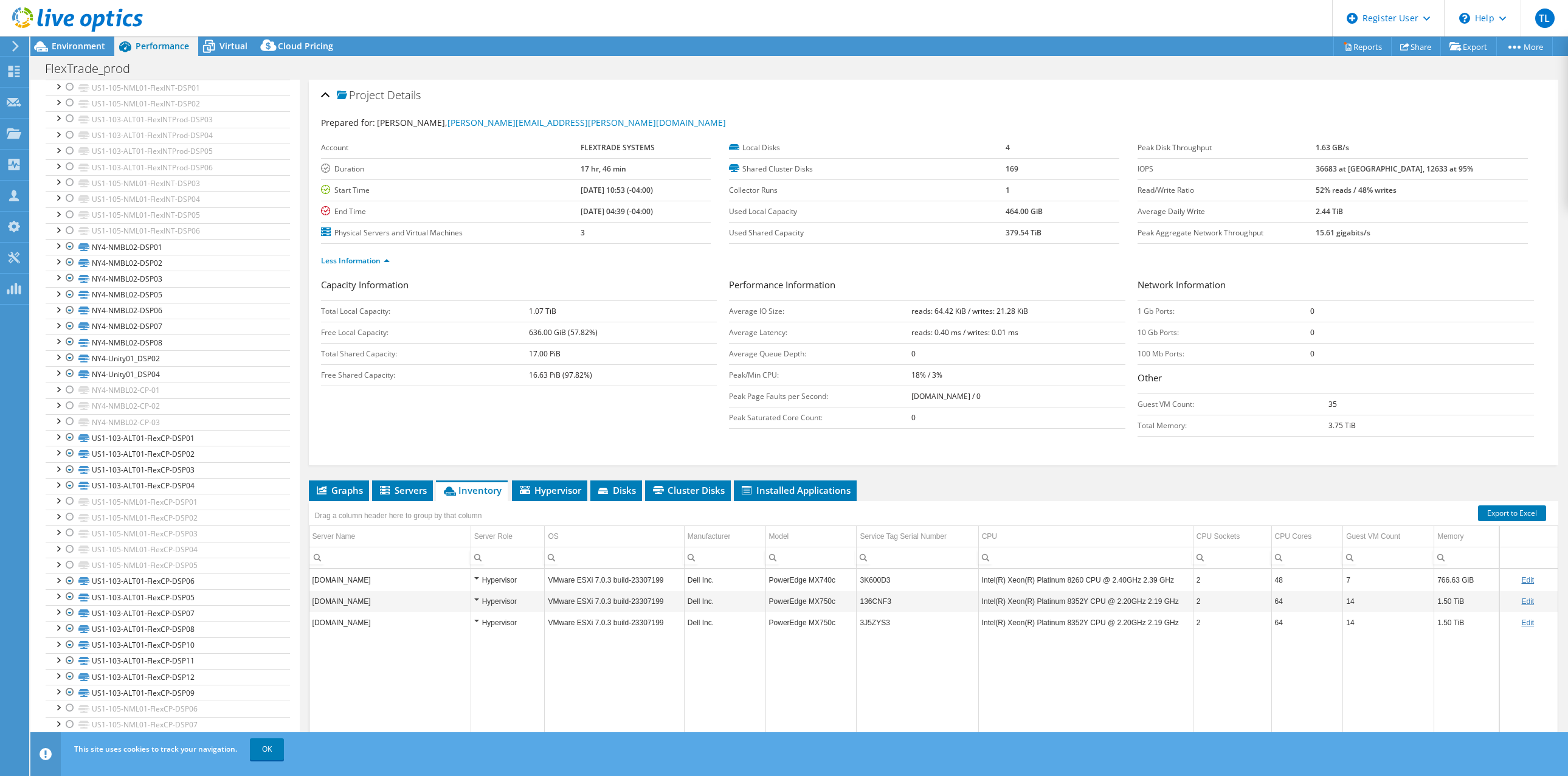
drag, startPoint x: 888, startPoint y: 308, endPoint x: 1031, endPoint y: 313, distance: 143.1
click at [1031, 313] on tr "Average IO Size: reads: 64.42 KiB / writes: 21.28 KiB" at bounding box center [927, 311] width 396 height 21
click at [74, 41] on span "Environment" at bounding box center [78, 46] width 53 height 12
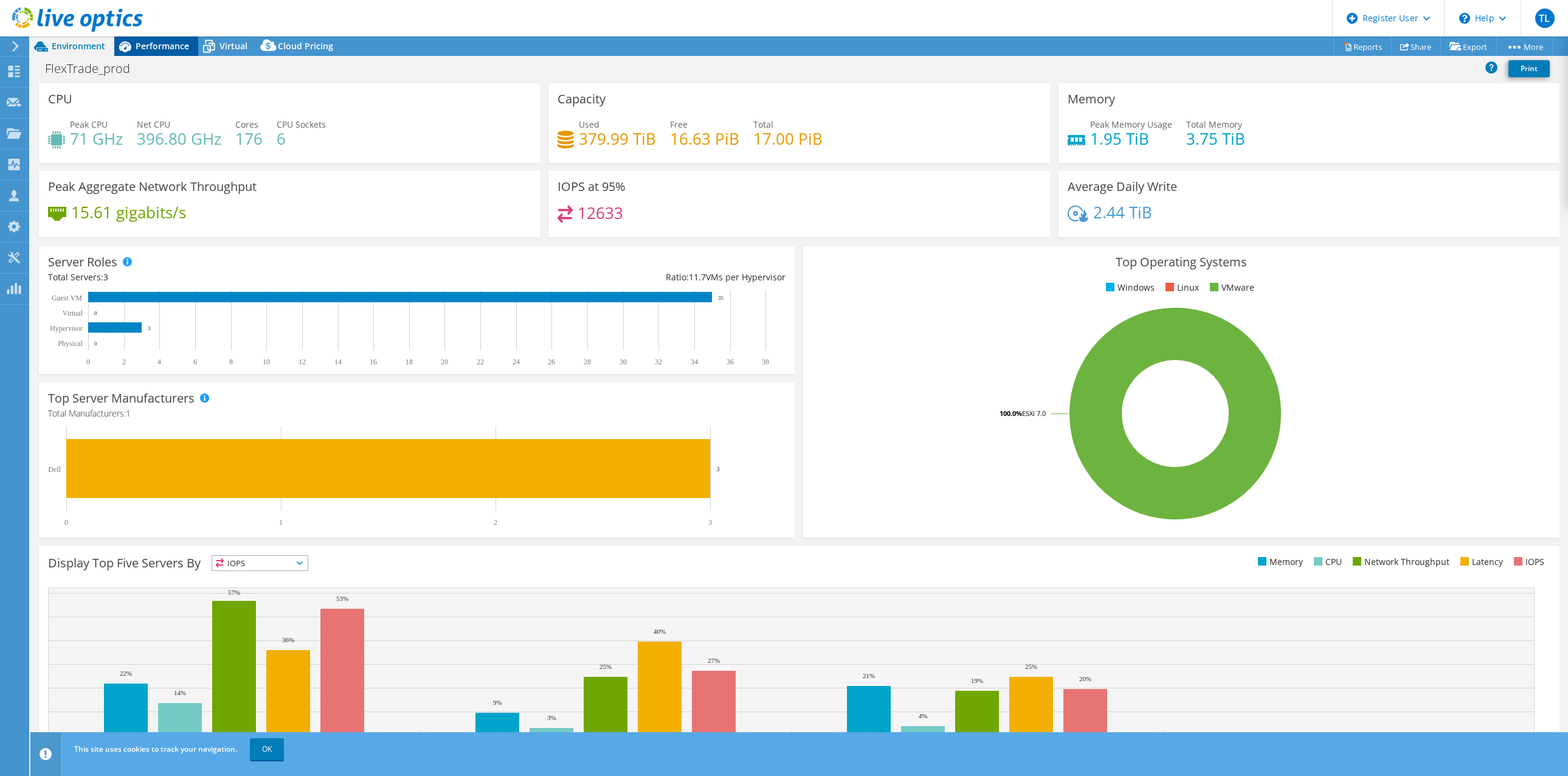
click at [159, 50] on span "Performance" at bounding box center [162, 46] width 53 height 12
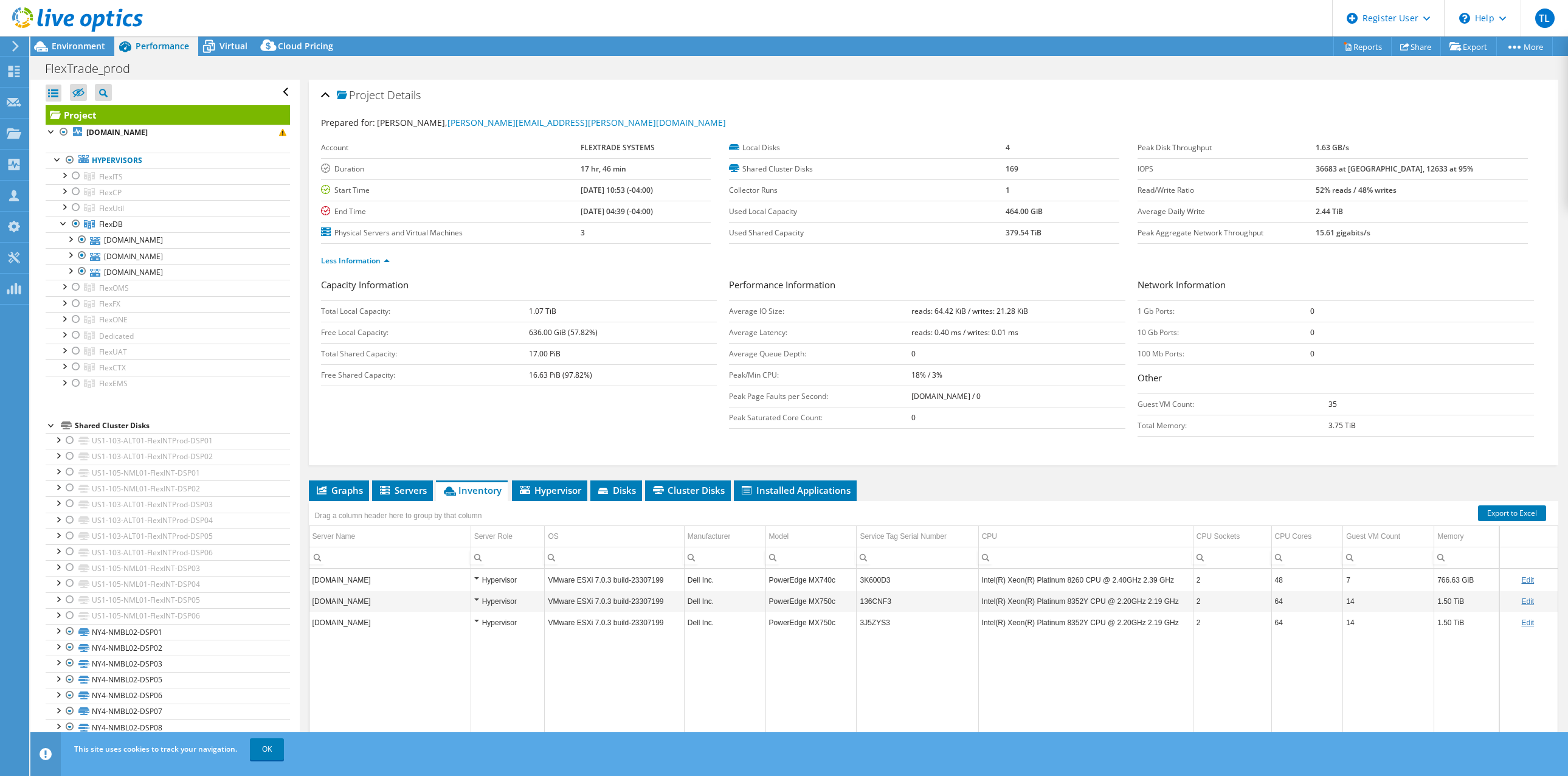
click at [72, 39] on div at bounding box center [71, 20] width 143 height 41
click at [73, 43] on span "Environment" at bounding box center [78, 46] width 53 height 12
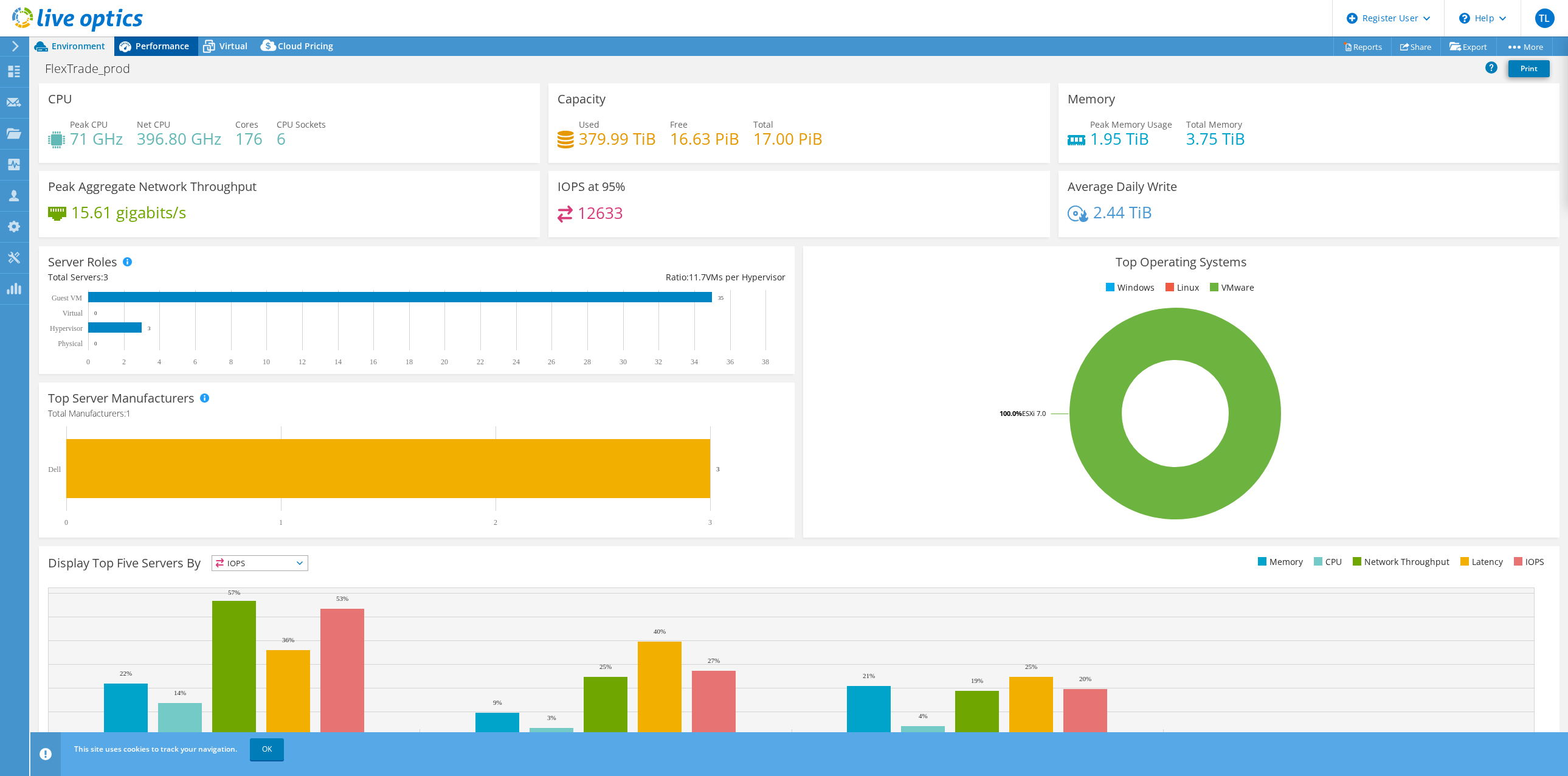
click at [166, 44] on span "Performance" at bounding box center [162, 46] width 53 height 12
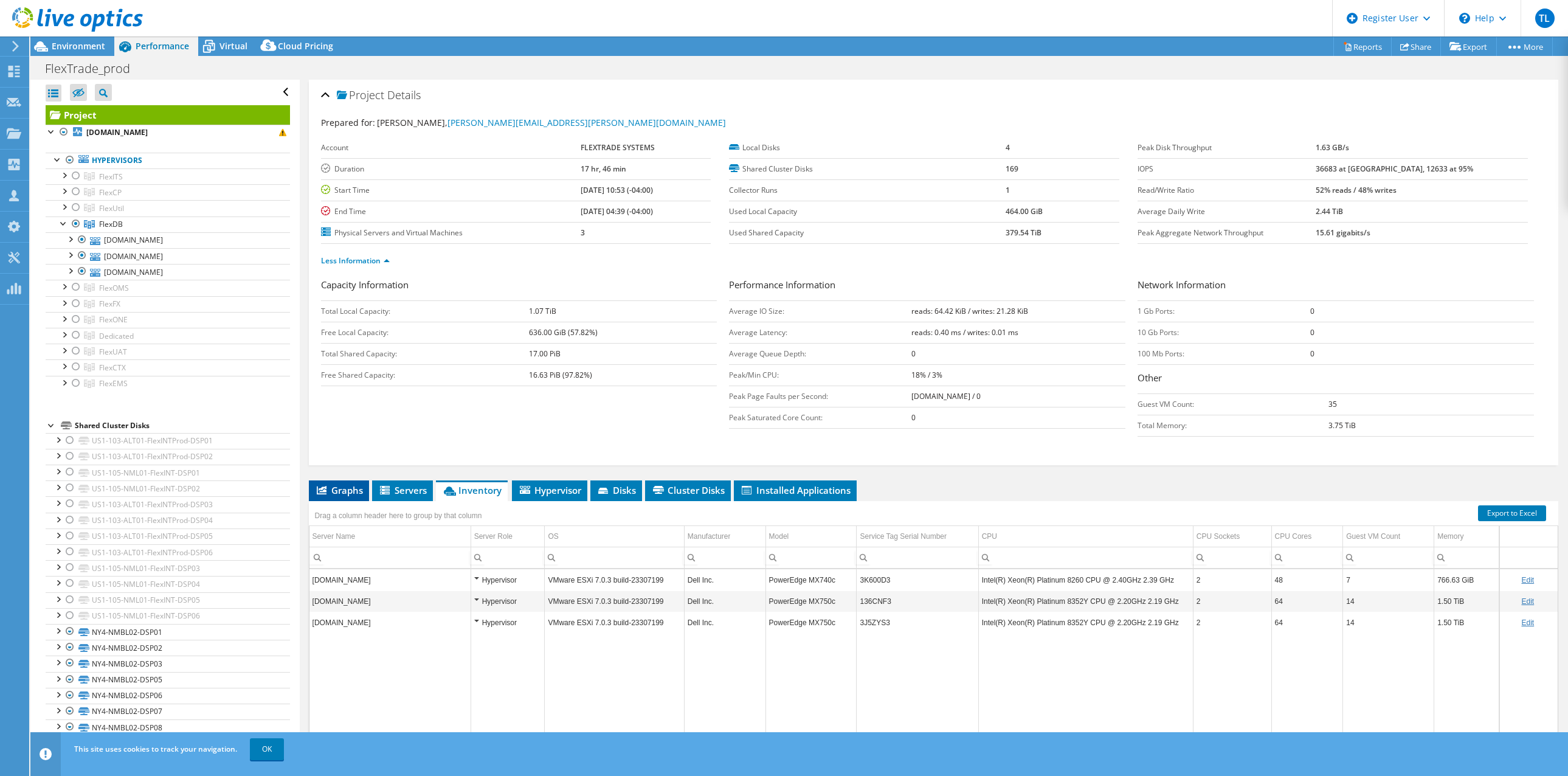
click at [343, 489] on span "Graphs" at bounding box center [339, 490] width 48 height 12
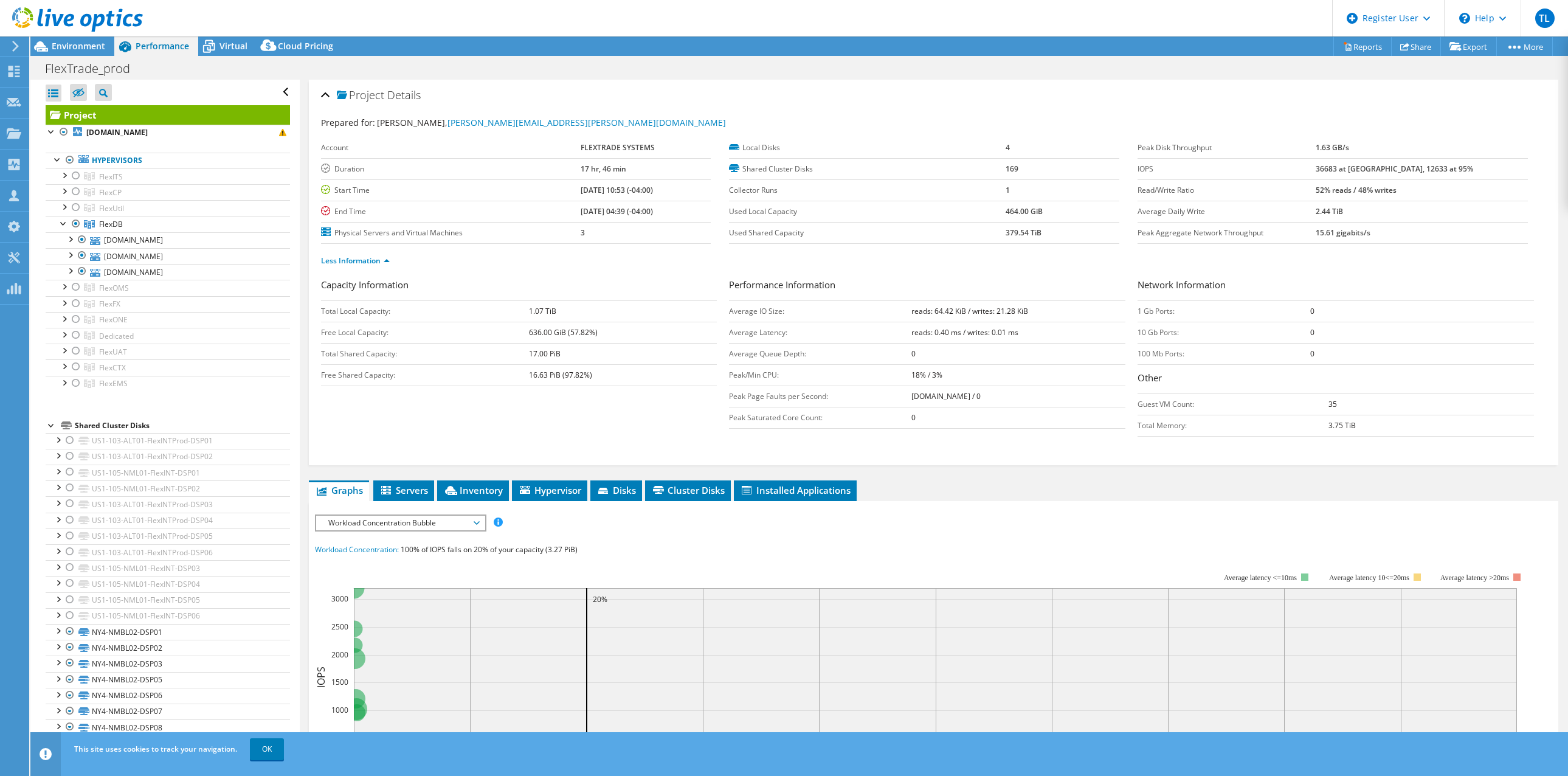
click at [482, 519] on span "Workload Concentration Bubble" at bounding box center [400, 523] width 169 height 14
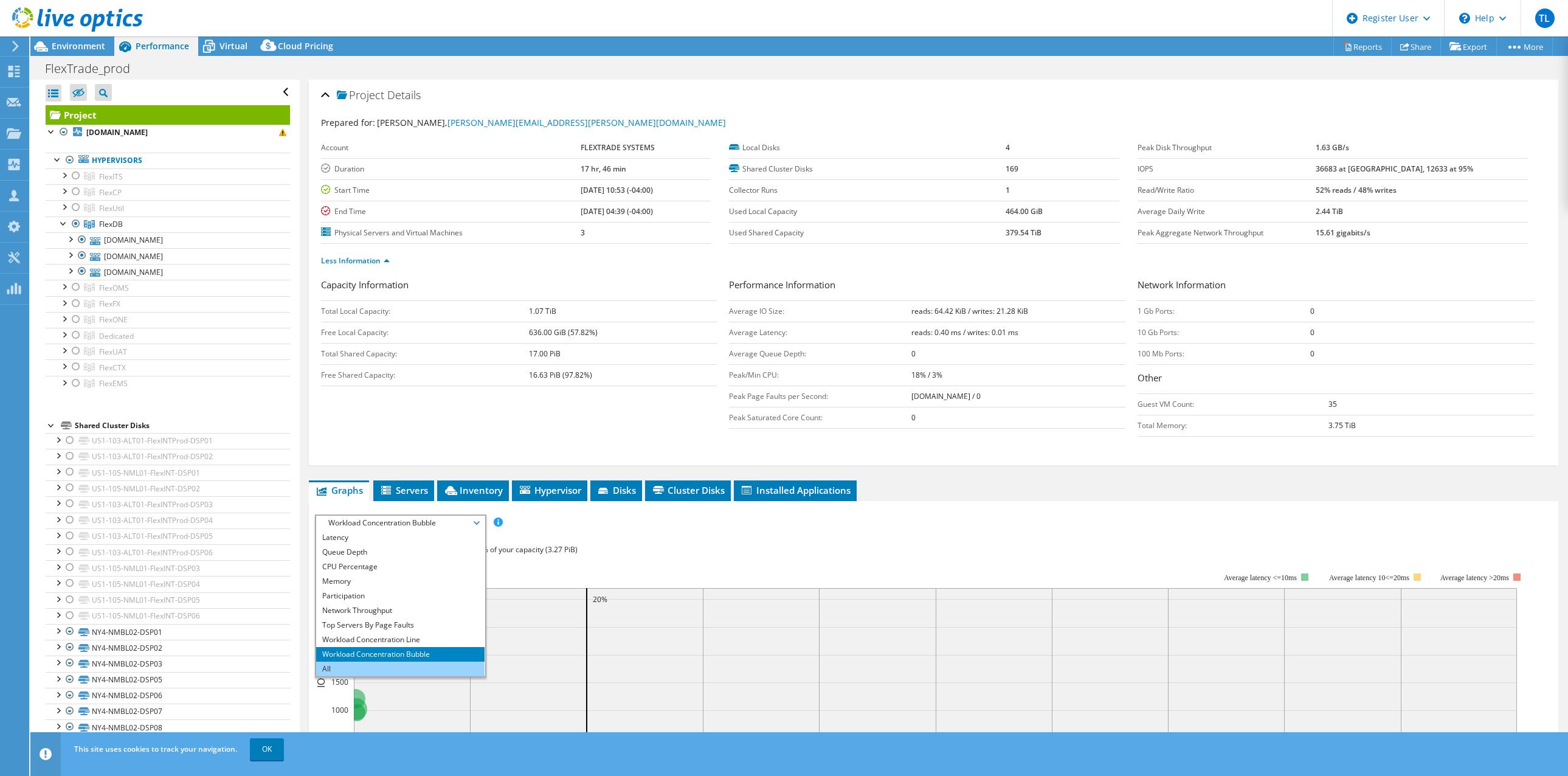
click at [433, 672] on li "All" at bounding box center [400, 668] width 169 height 14
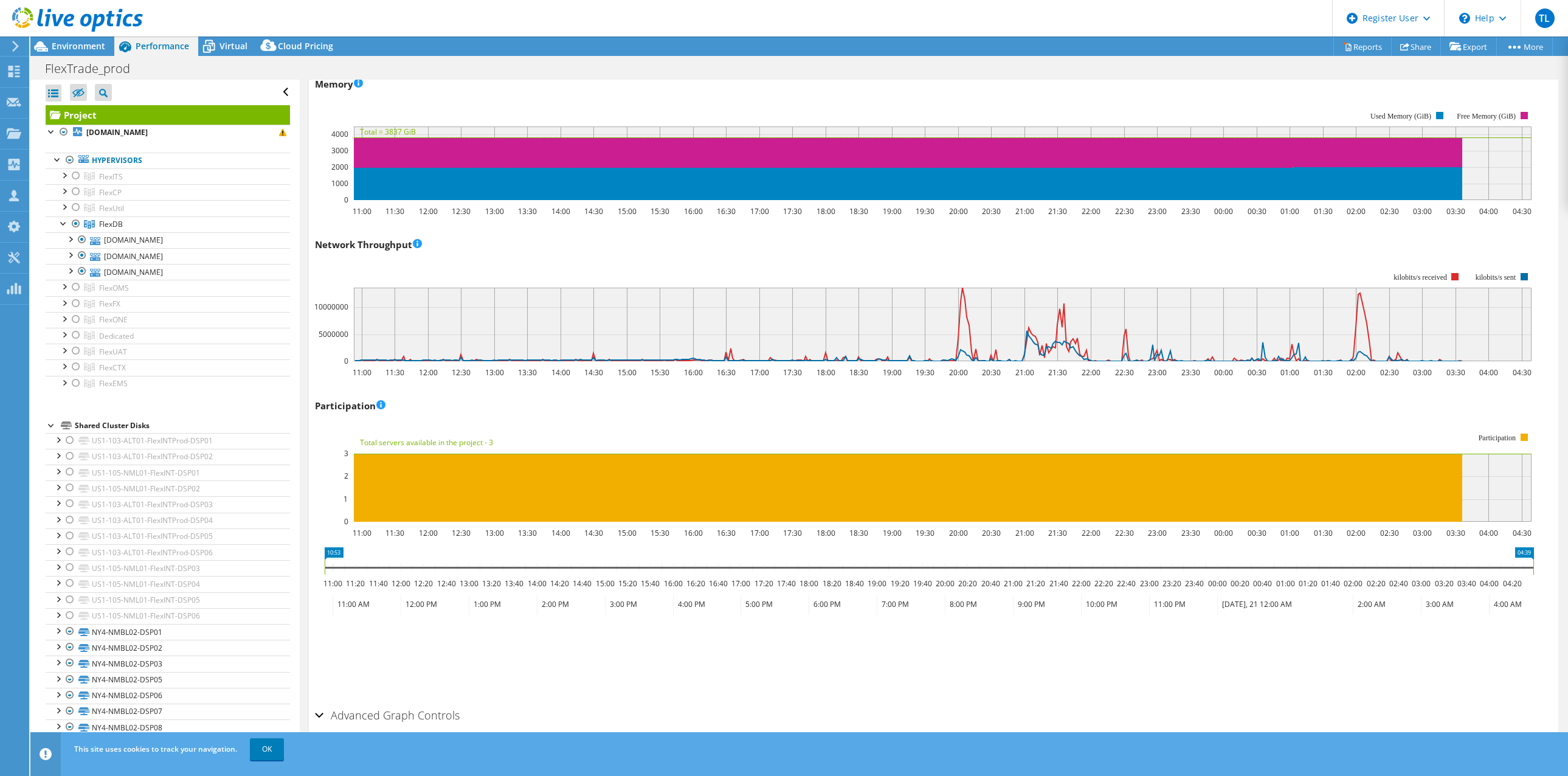
scroll to position [1398, 0]
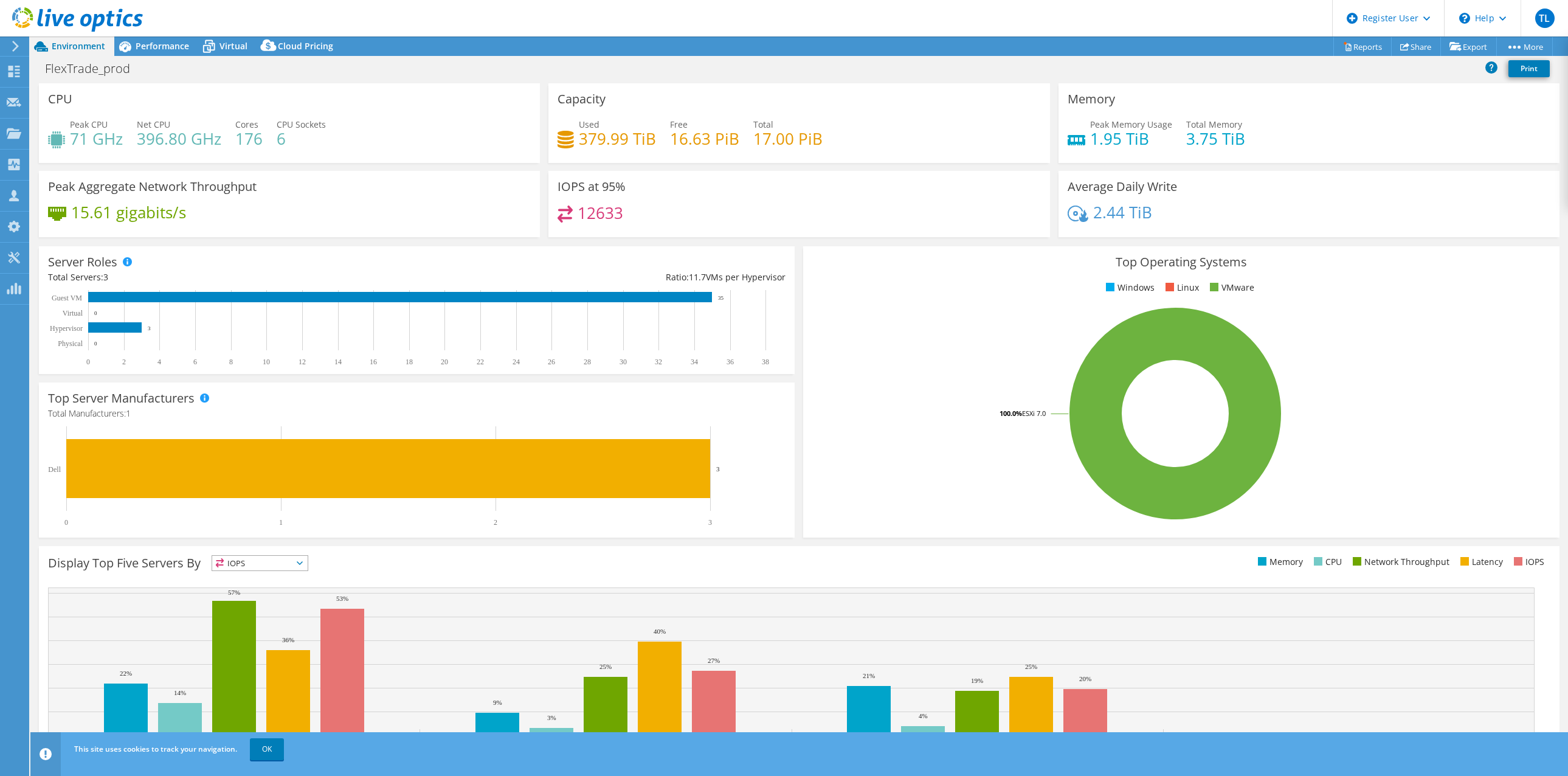
select select "USD"
